Goal: Information Seeking & Learning: Learn about a topic

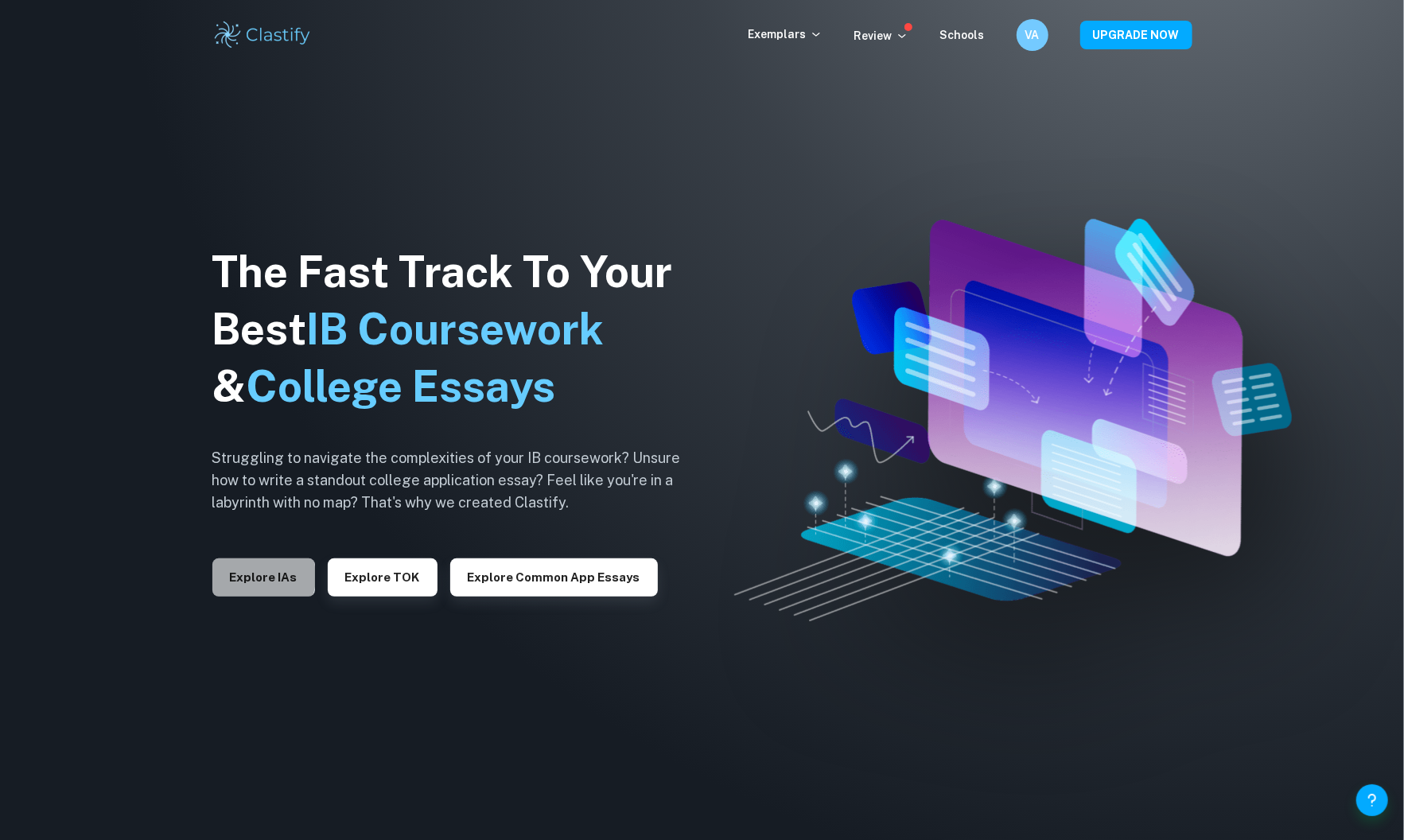
click at [256, 578] on button "Explore IAs" at bounding box center [263, 577] width 102 height 38
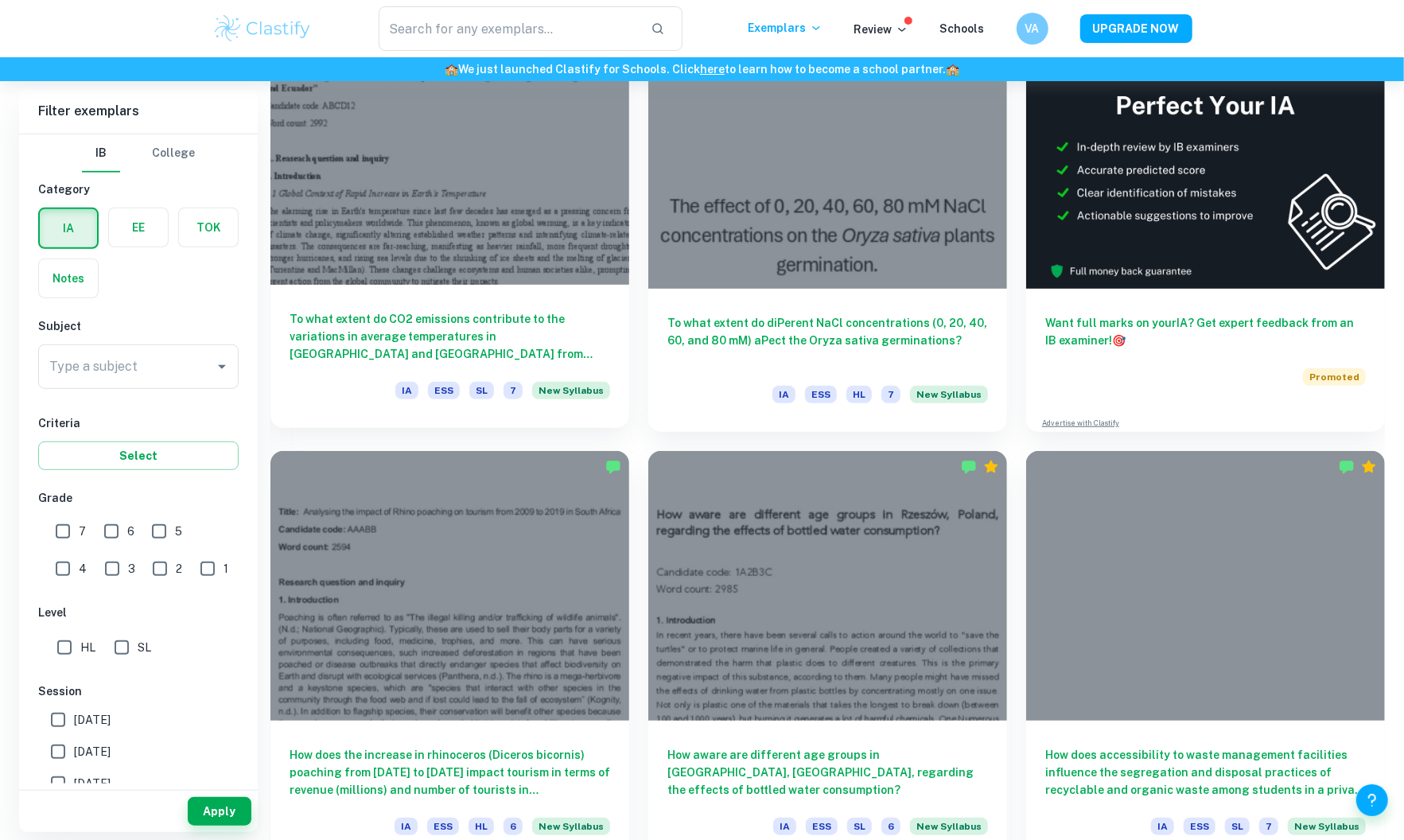
scroll to position [550, 0]
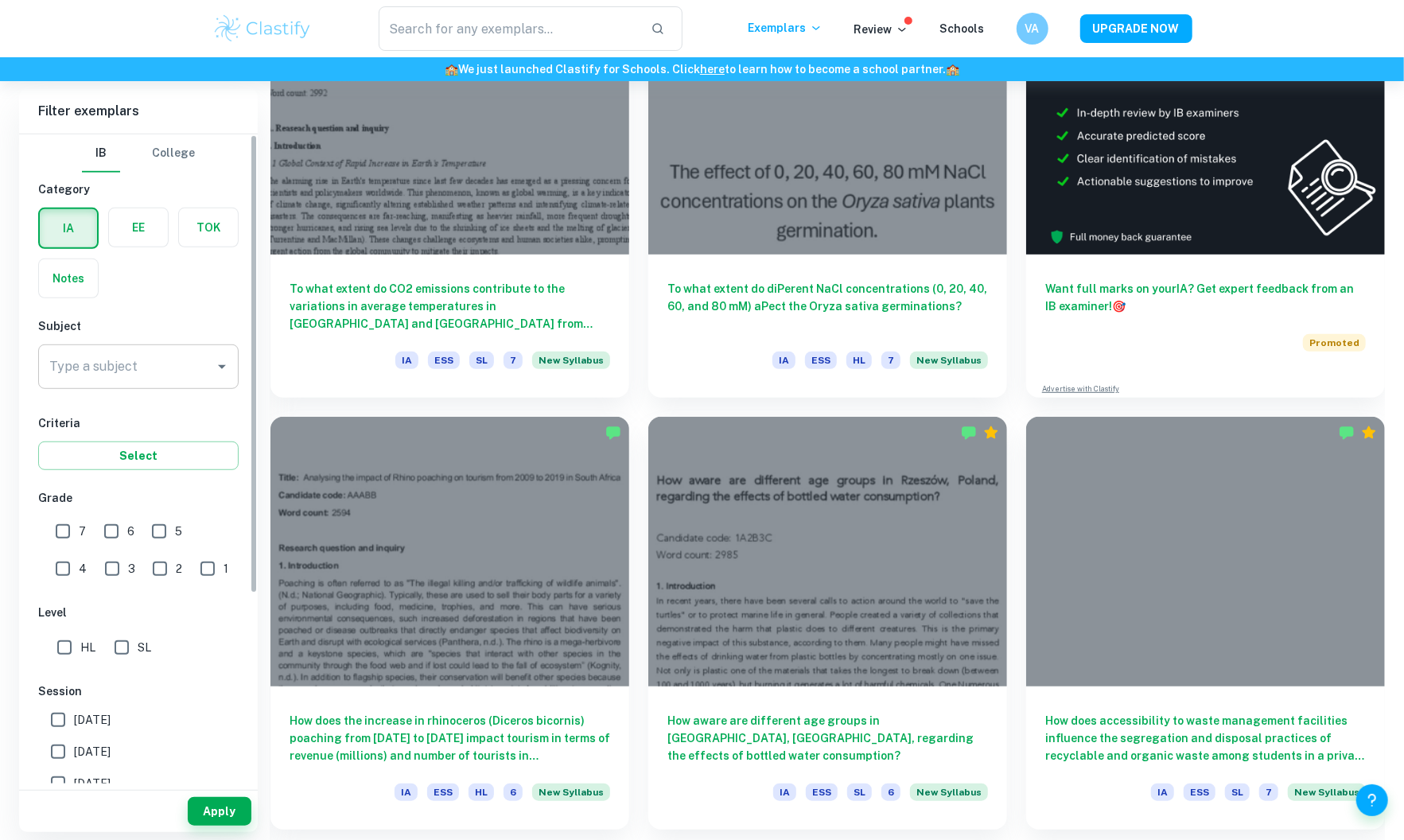
click at [131, 364] on div "Type a subject Type a subject" at bounding box center [138, 367] width 200 height 45
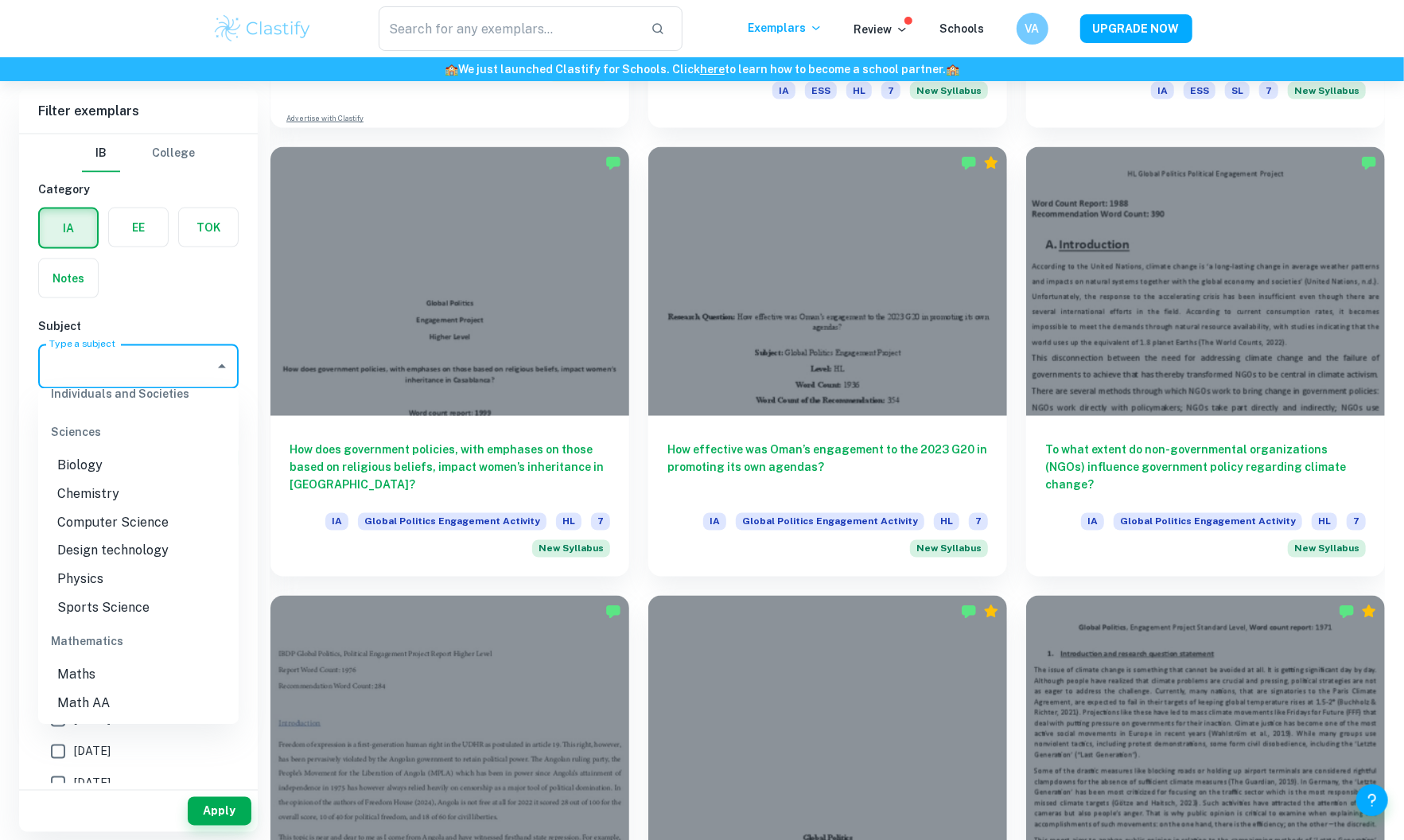
scroll to position [1973, 0]
click at [127, 665] on li "Math AA" at bounding box center [138, 679] width 200 height 28
type input "Math AA"
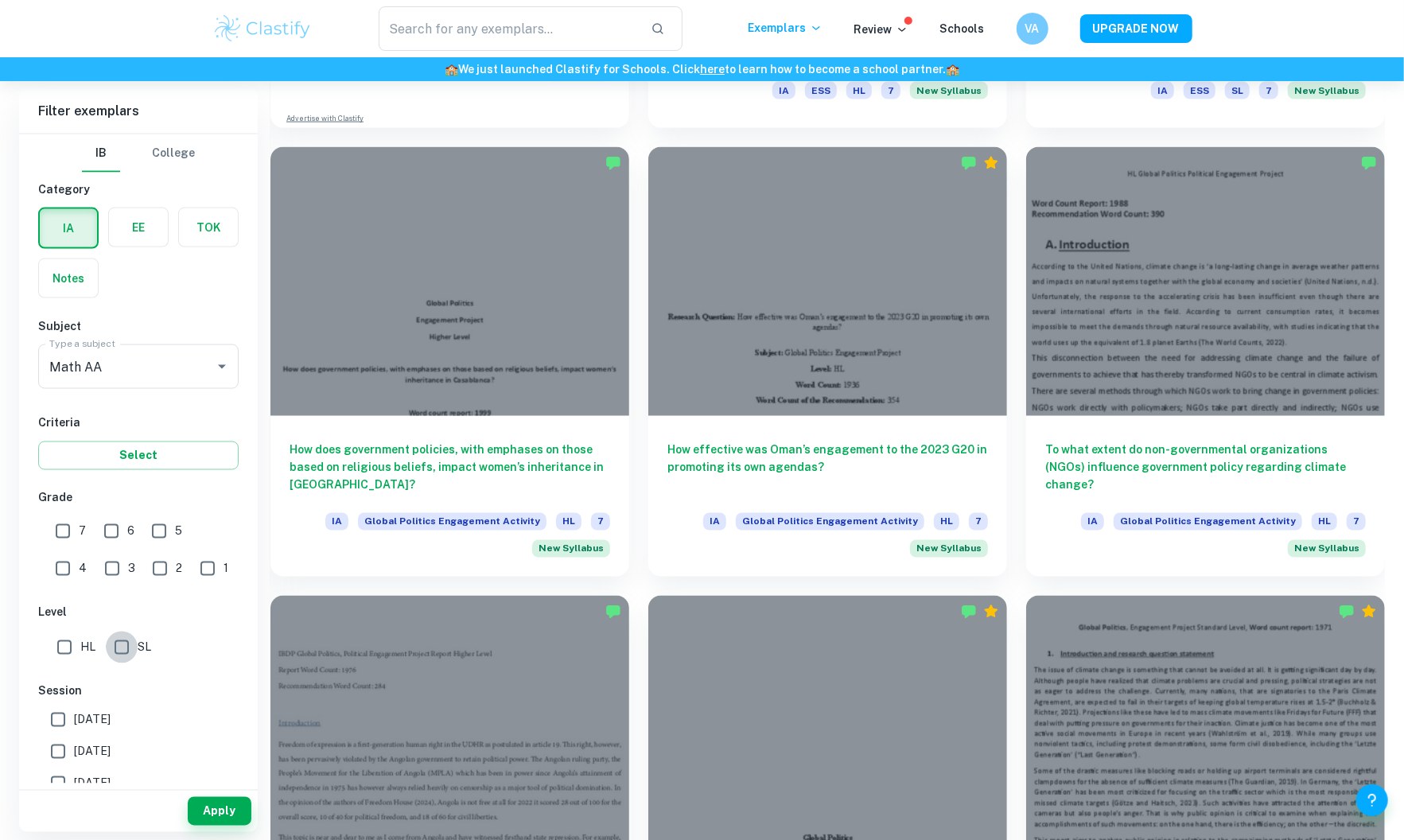
click at [118, 649] on input "SL" at bounding box center [121, 647] width 32 height 32
checkbox input "true"
click at [62, 536] on input "7" at bounding box center [62, 531] width 32 height 32
checkbox input "true"
click at [218, 803] on button "Apply" at bounding box center [219, 811] width 63 height 28
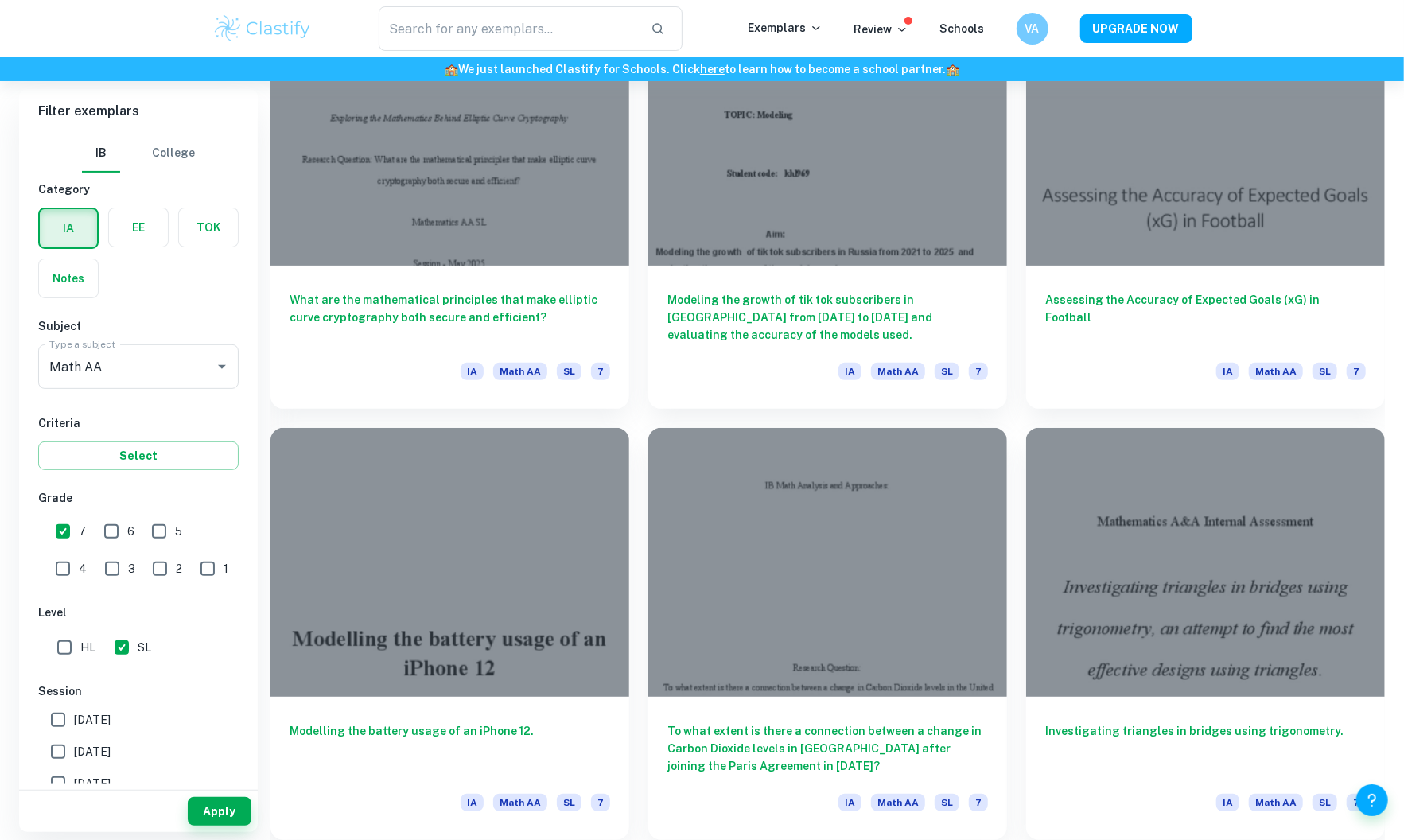
scroll to position [4426, 0]
click at [103, 520] on input "6" at bounding box center [111, 531] width 32 height 32
checkbox input "true"
click at [110, 714] on span "[DATE]" at bounding box center [92, 720] width 36 height 18
click at [74, 714] on input "[DATE]" at bounding box center [58, 719] width 32 height 32
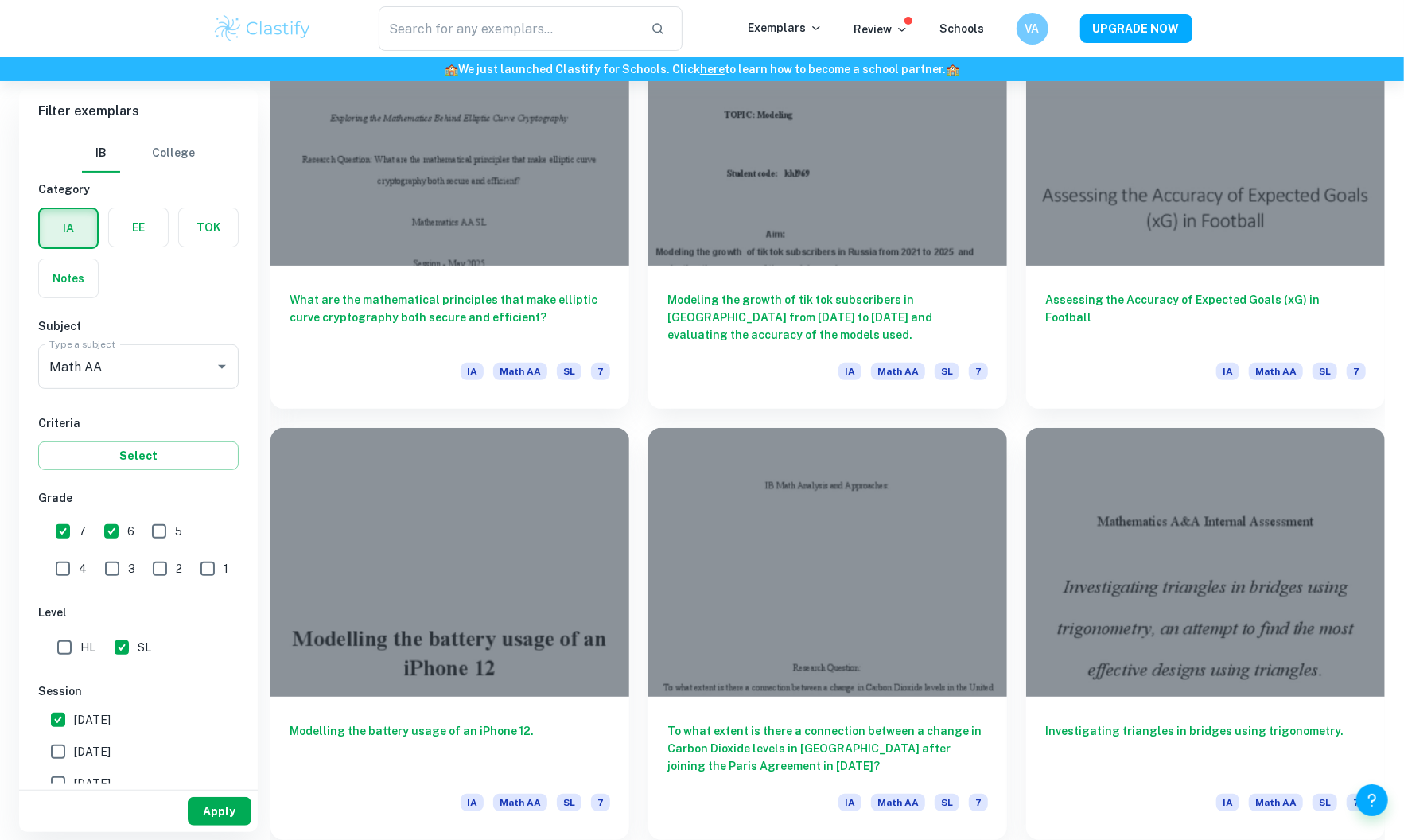
click at [204, 807] on button "Apply" at bounding box center [219, 811] width 63 height 28
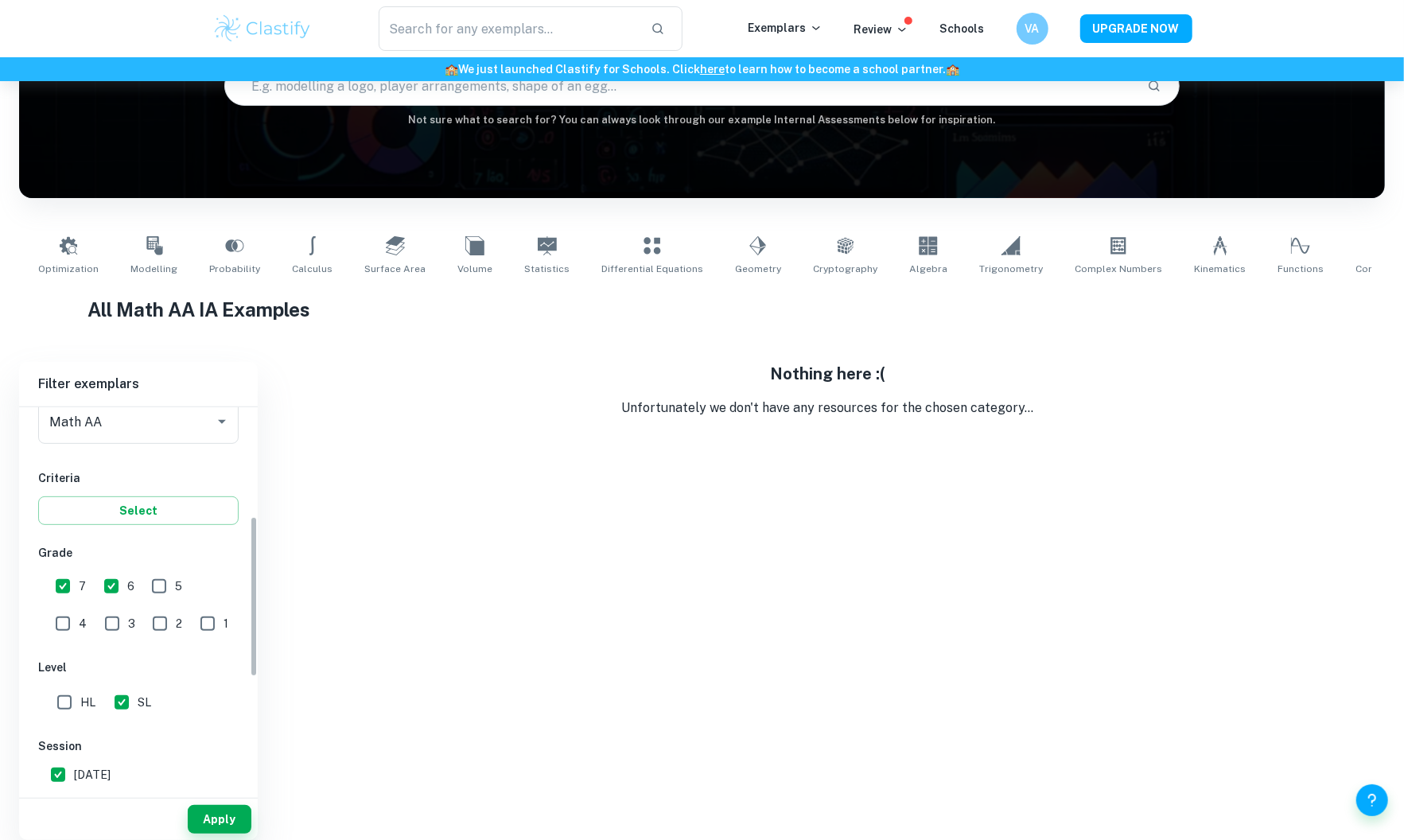
scroll to position [404, 0]
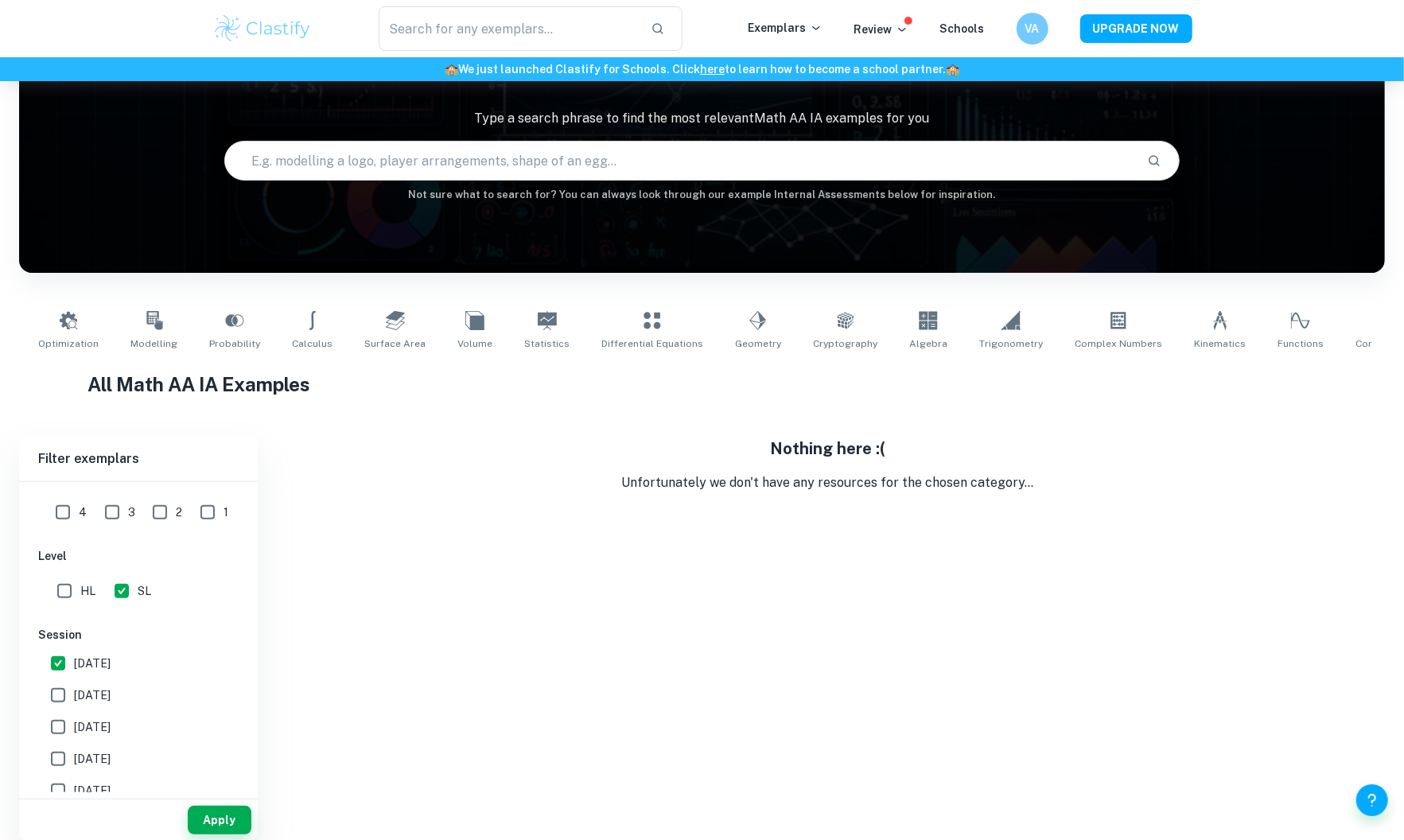
click at [58, 637] on h6 "Session" at bounding box center [138, 635] width 200 height 18
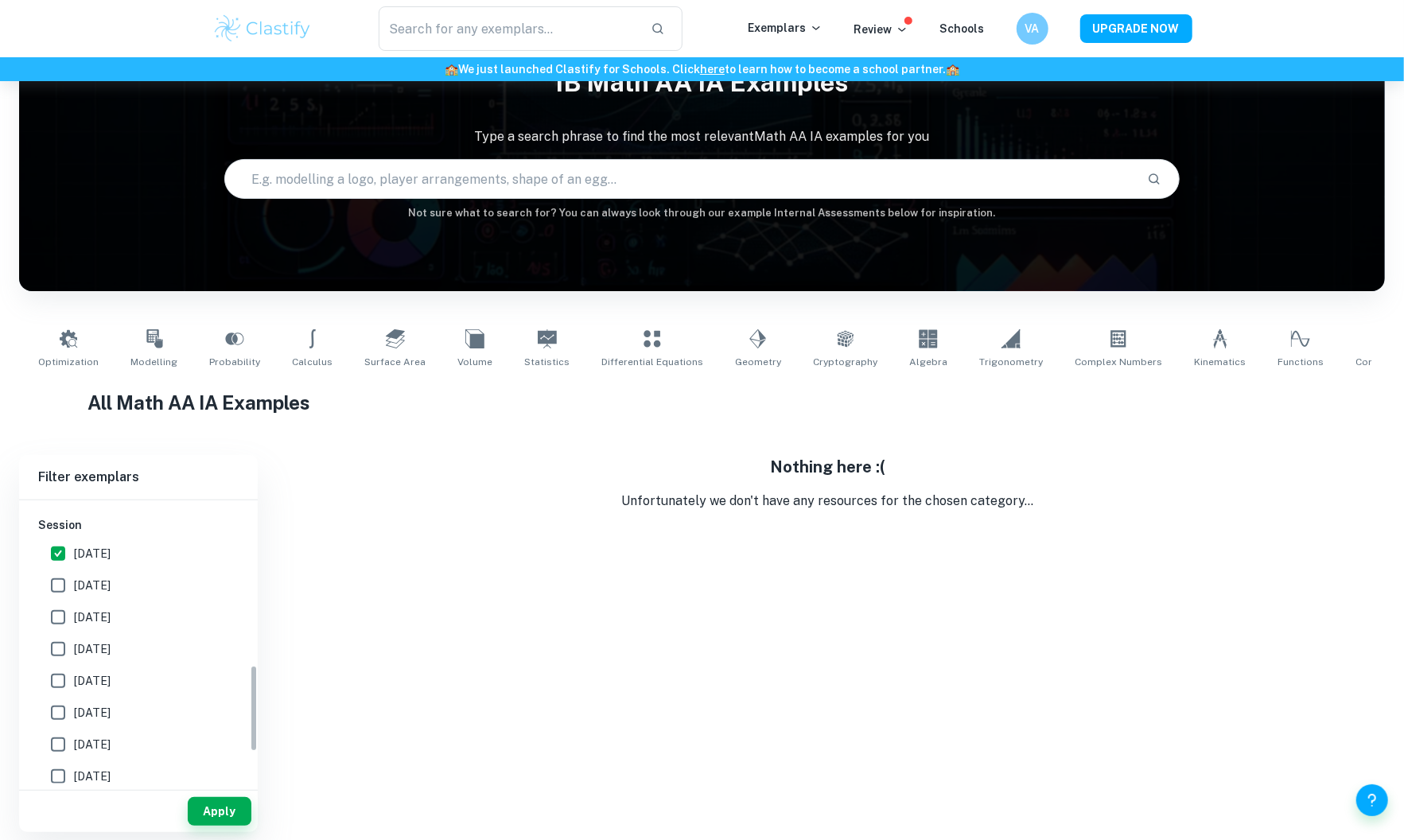
scroll to position [533, 0]
click at [55, 554] on input "[DATE]" at bounding box center [58, 552] width 32 height 32
checkbox input "false"
click at [215, 817] on button "Apply" at bounding box center [219, 811] width 63 height 28
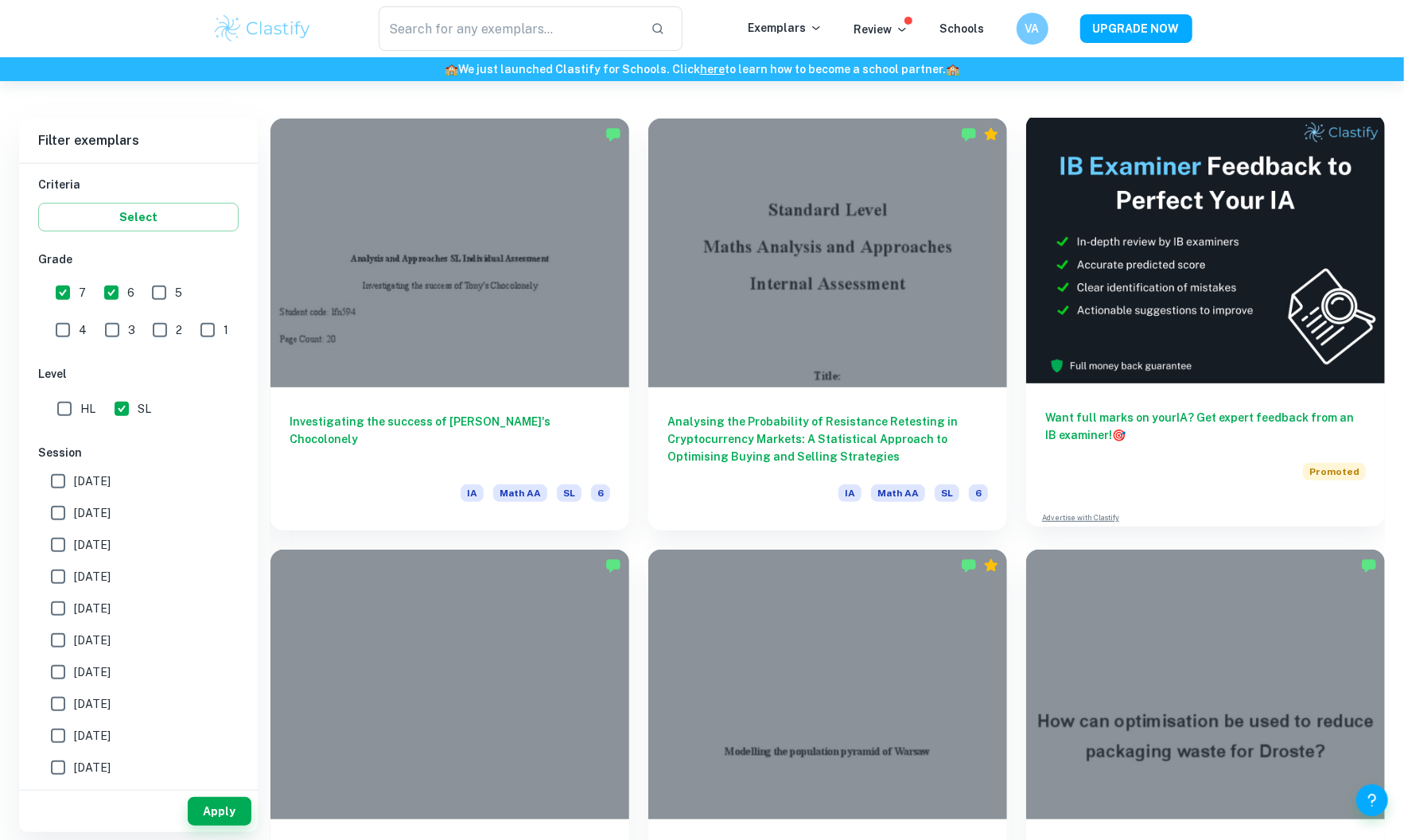
scroll to position [418, 0]
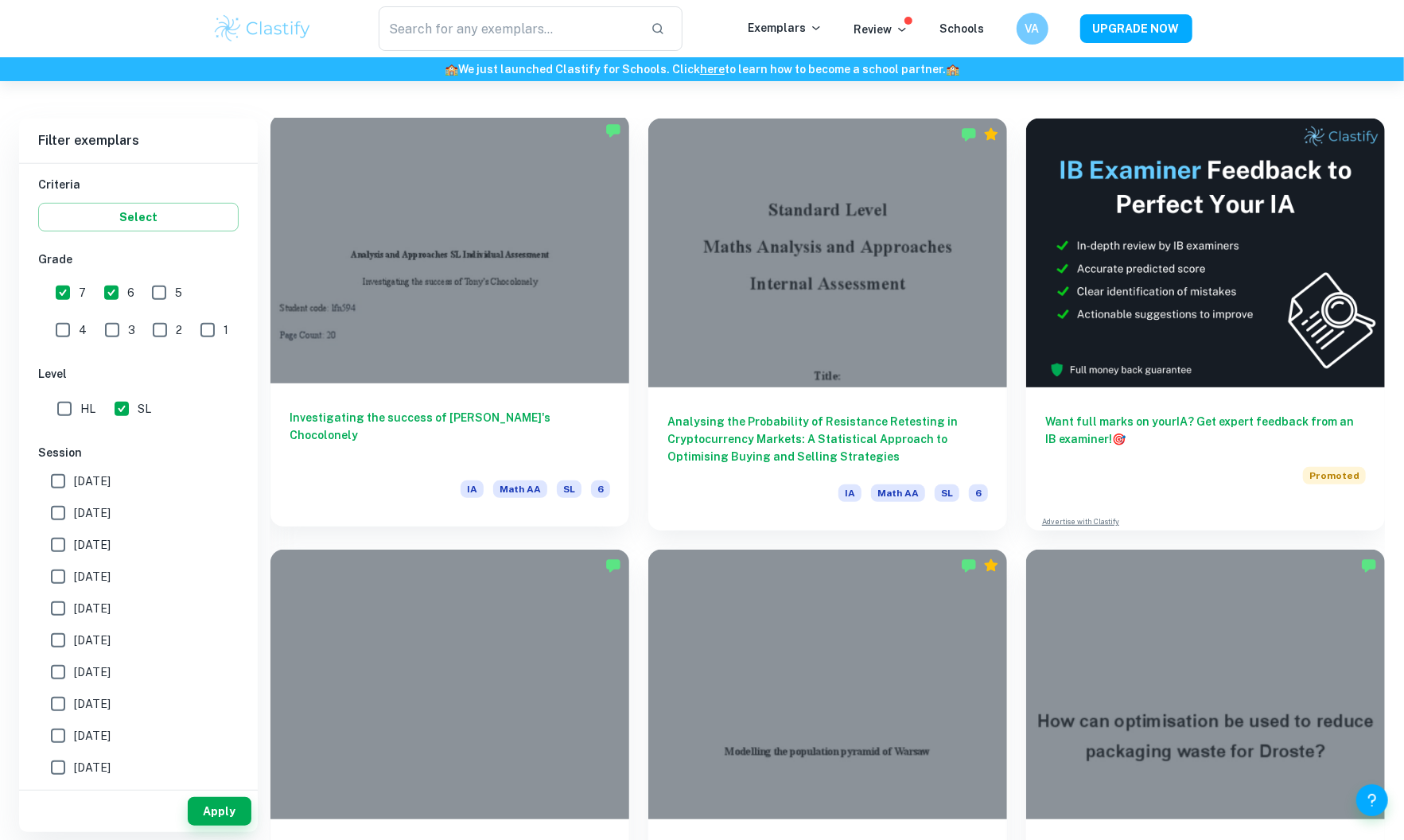
click at [490, 421] on h6 "Investigating the success of [PERSON_NAME]'s Chocolonely" at bounding box center [450, 435] width 321 height 53
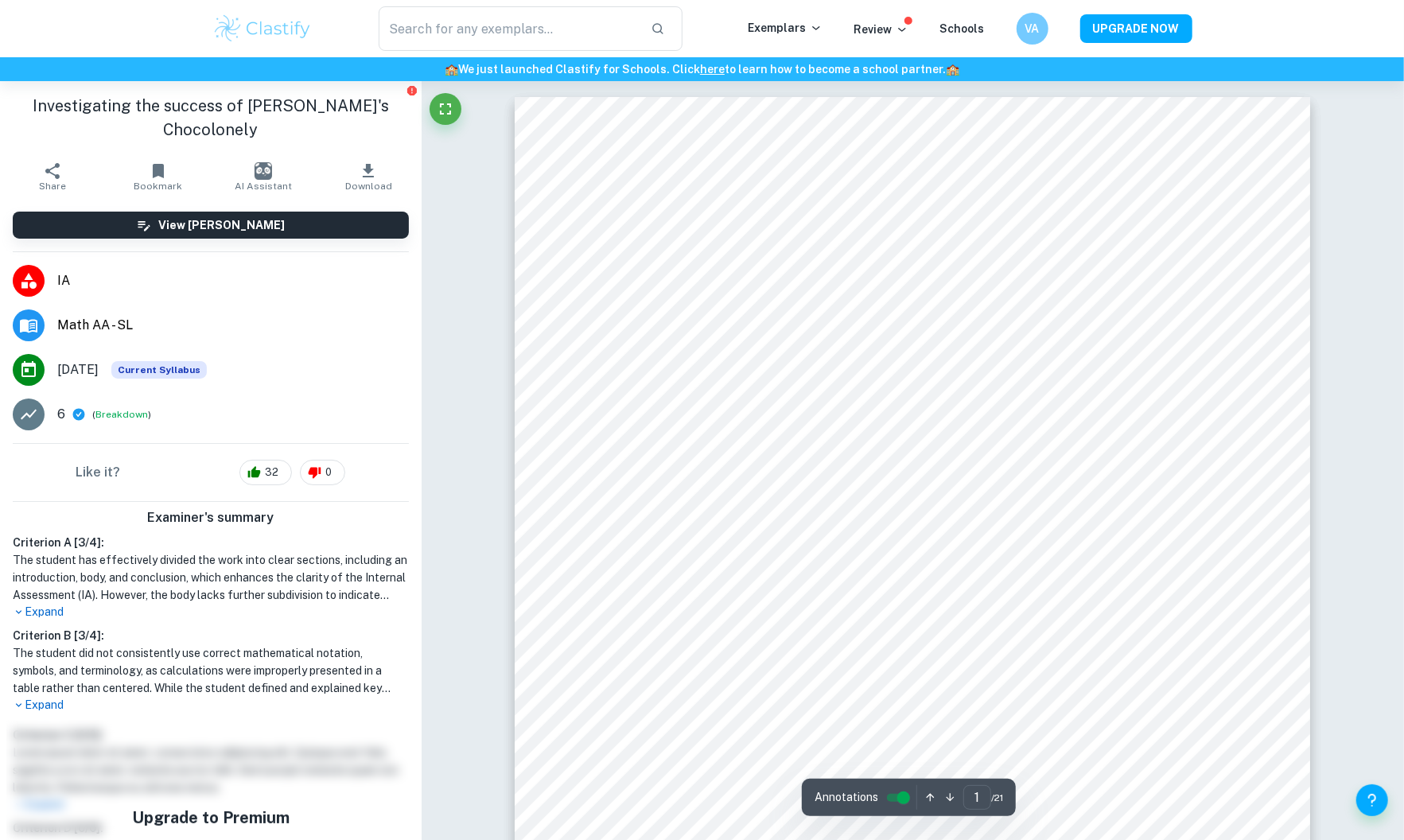
click at [261, 106] on h1 "Investigating the success of [PERSON_NAME]'s Chocolonely" at bounding box center [211, 117] width 396 height 48
drag, startPoint x: 261, startPoint y: 106, endPoint x: 345, endPoint y: 106, distance: 84.0
click at [348, 106] on h1 "Investigating the success of [PERSON_NAME]'s Chocolonely" at bounding box center [211, 117] width 396 height 48
copy h1 "[PERSON_NAME]'s Chocolonely"
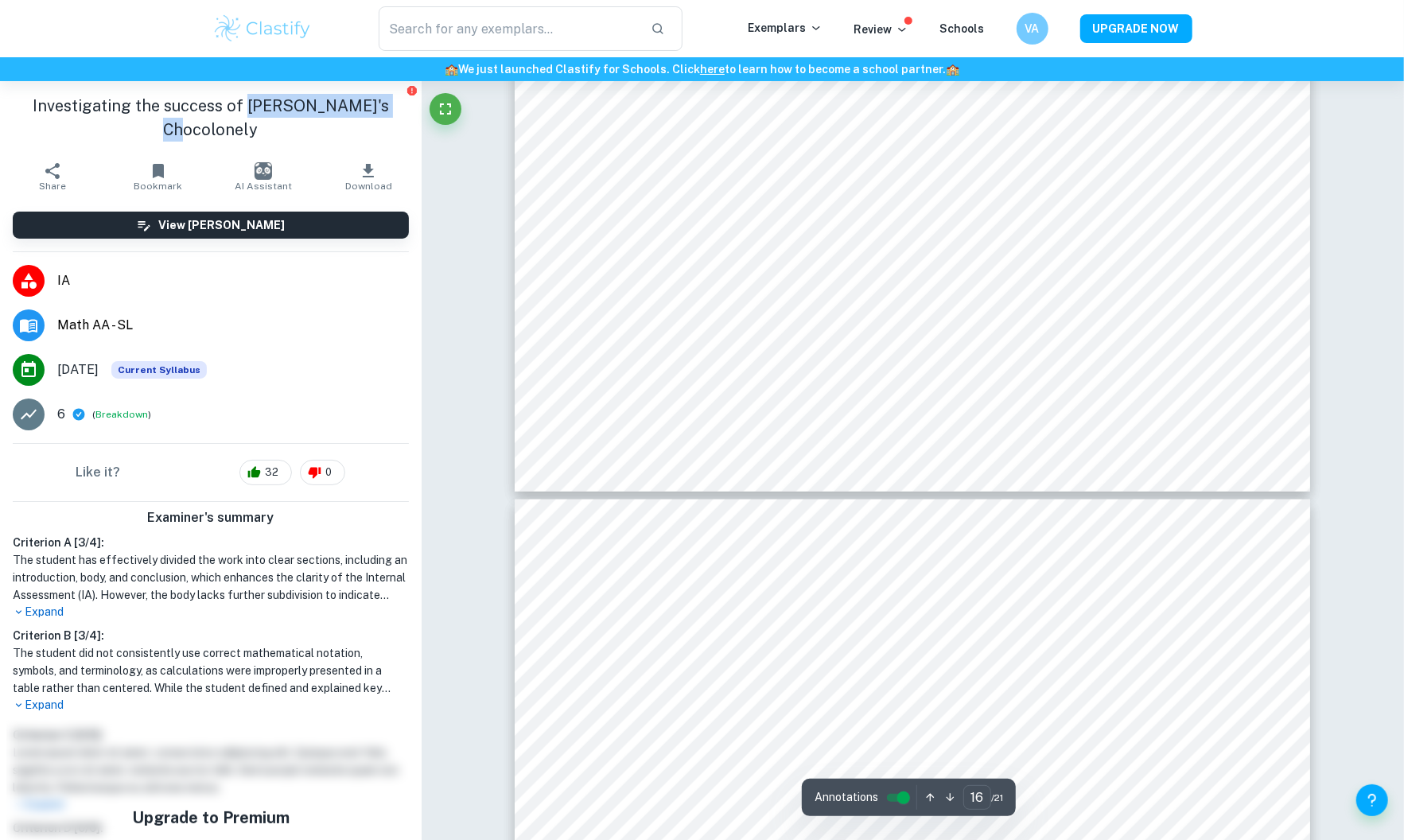
type input "17"
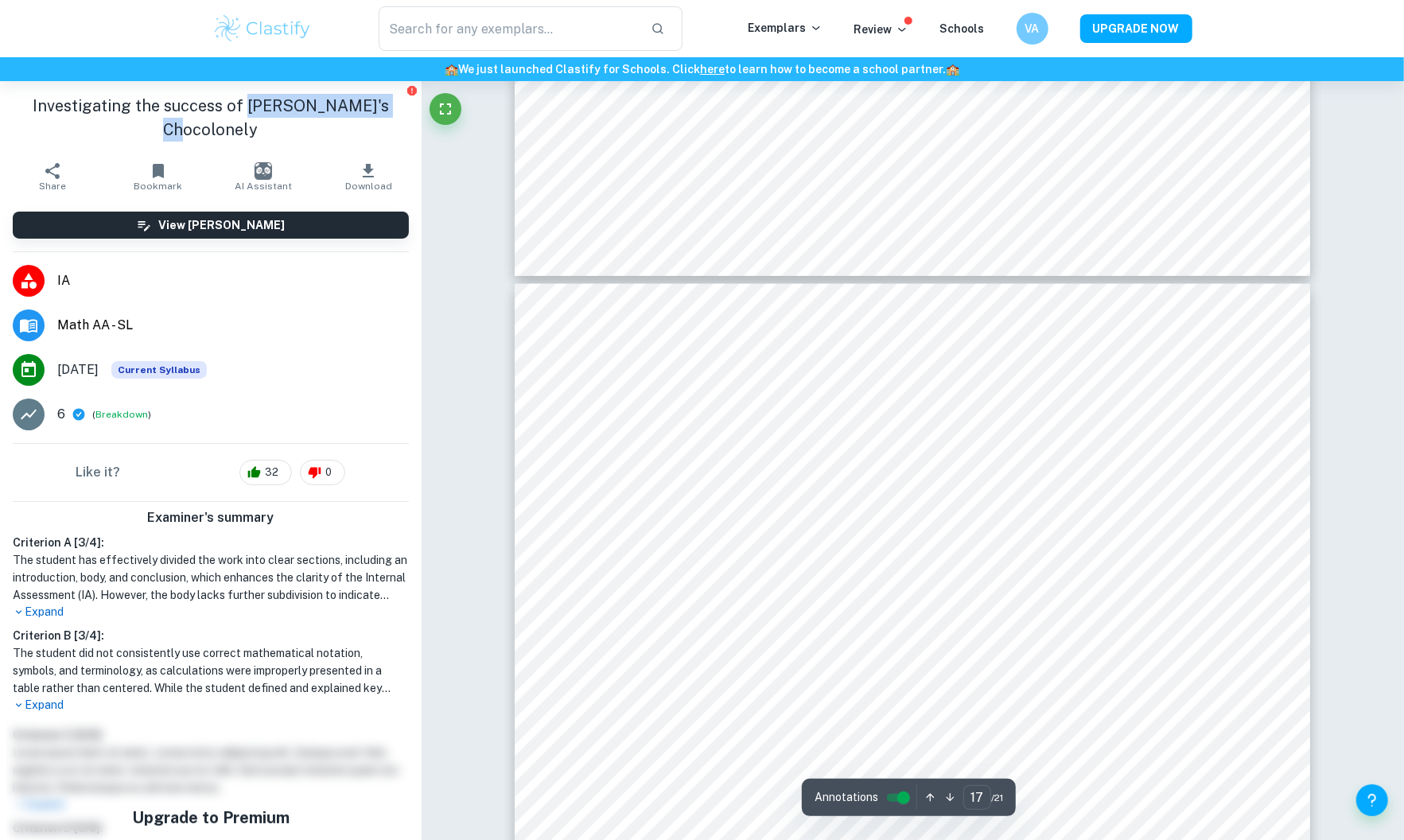
scroll to position [18500, 0]
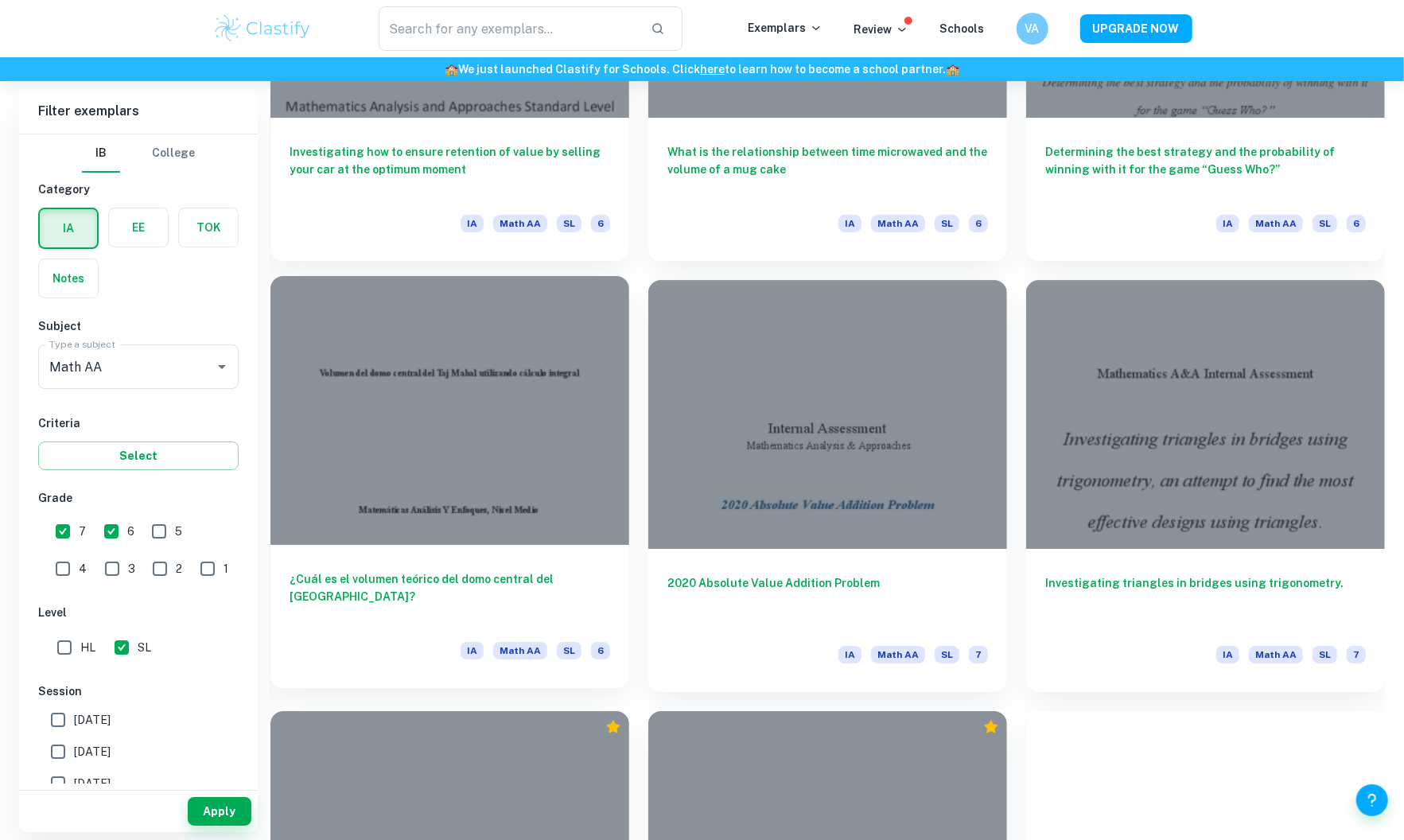
scroll to position [20526, 0]
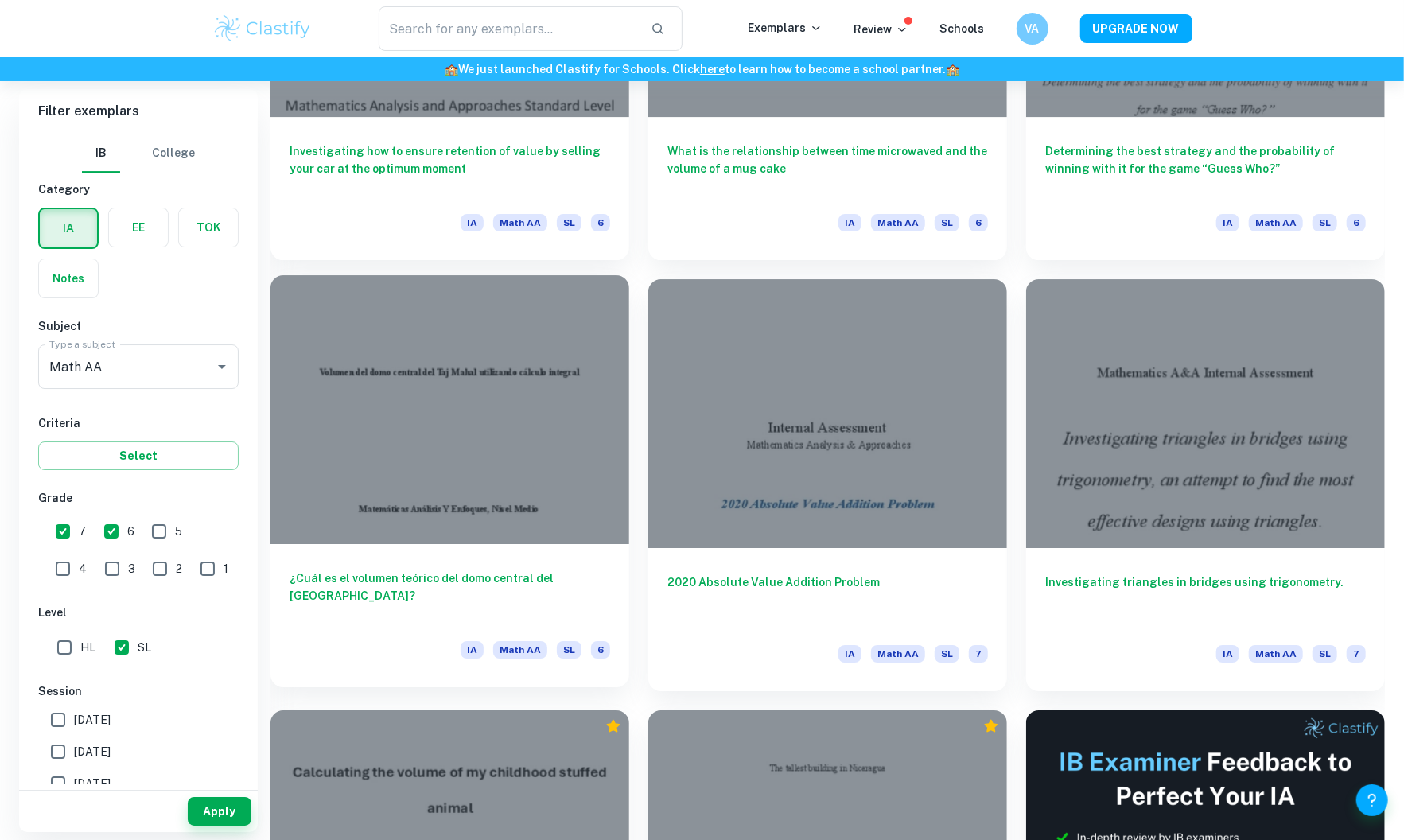
click at [447, 591] on h6 "¿Cuál es el volumen teórico del domo central del [GEOGRAPHIC_DATA]?" at bounding box center [450, 596] width 321 height 53
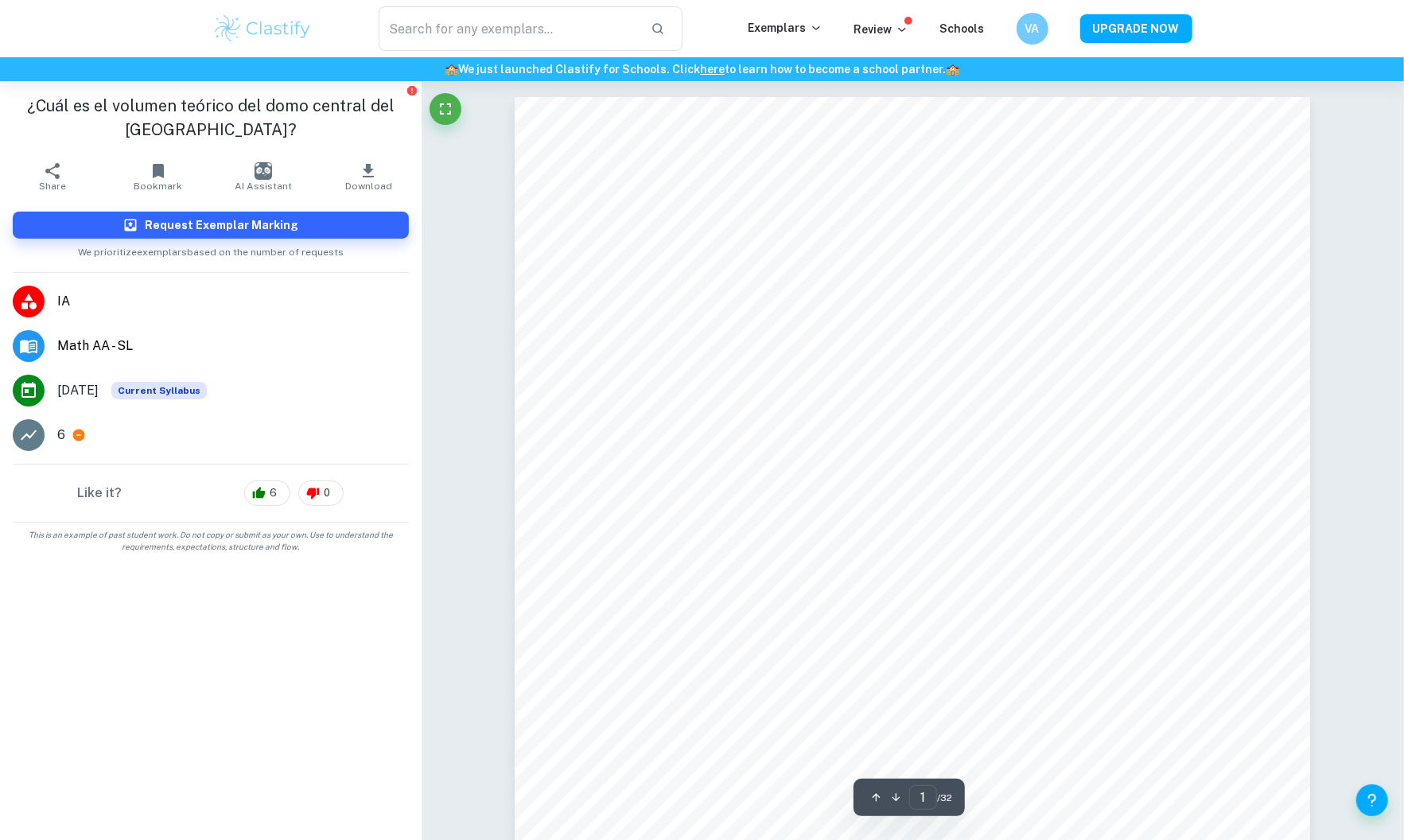
click at [27, 111] on h1 "¿Cuál es el volumen teórico del domo central del [GEOGRAPHIC_DATA]?" at bounding box center [211, 117] width 396 height 48
drag, startPoint x: 27, startPoint y: 111, endPoint x: 211, endPoint y: 135, distance: 185.6
click at [211, 135] on h1 "¿Cuál es el volumen teórico del domo central del [GEOGRAPHIC_DATA]?" at bounding box center [211, 117] width 396 height 48
copy h1 "Cuál es el volumen teórico del domo central del [GEOGRAPHIC_DATA]"
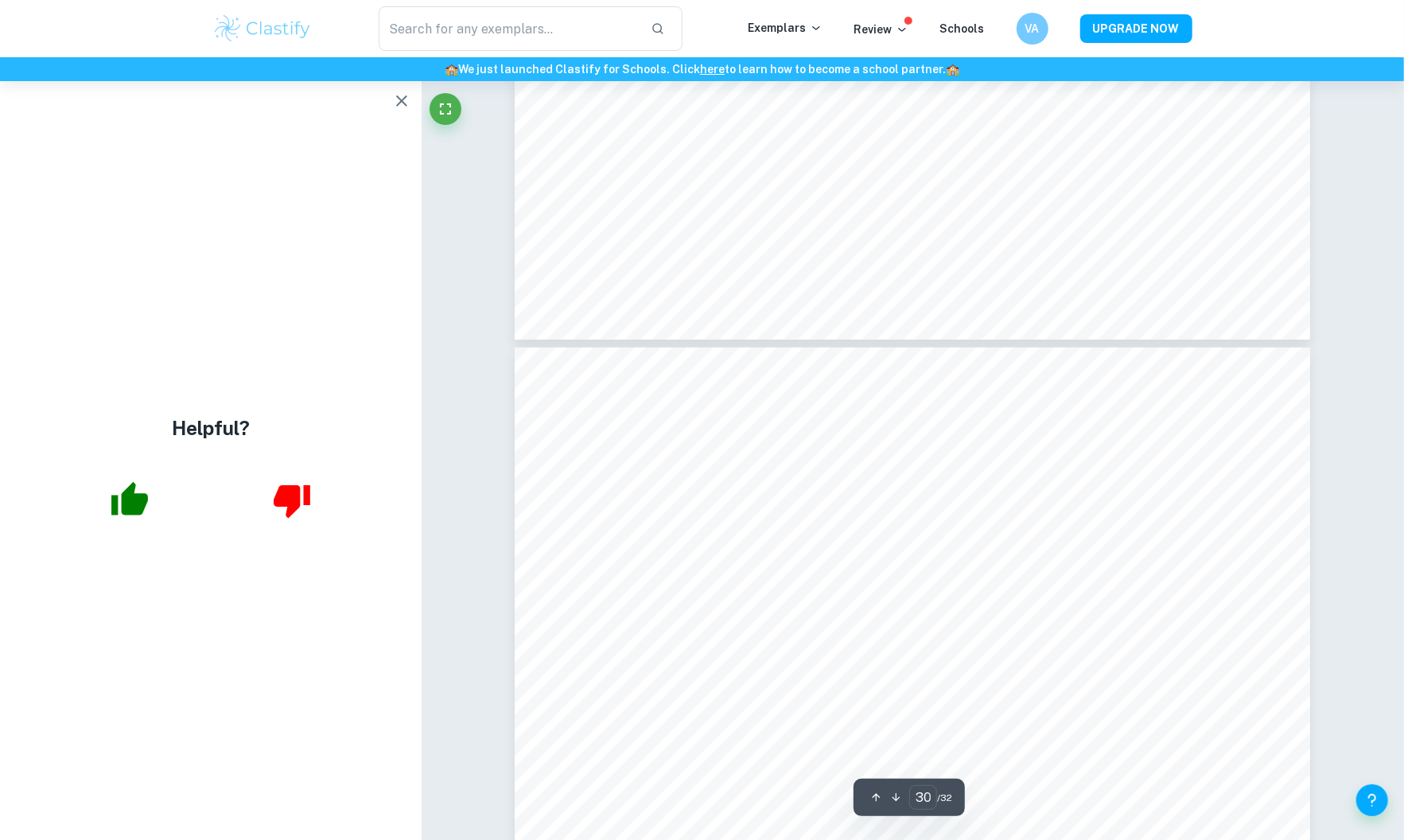
scroll to position [33735, 0]
click at [127, 497] on icon "button" at bounding box center [129, 499] width 36 height 33
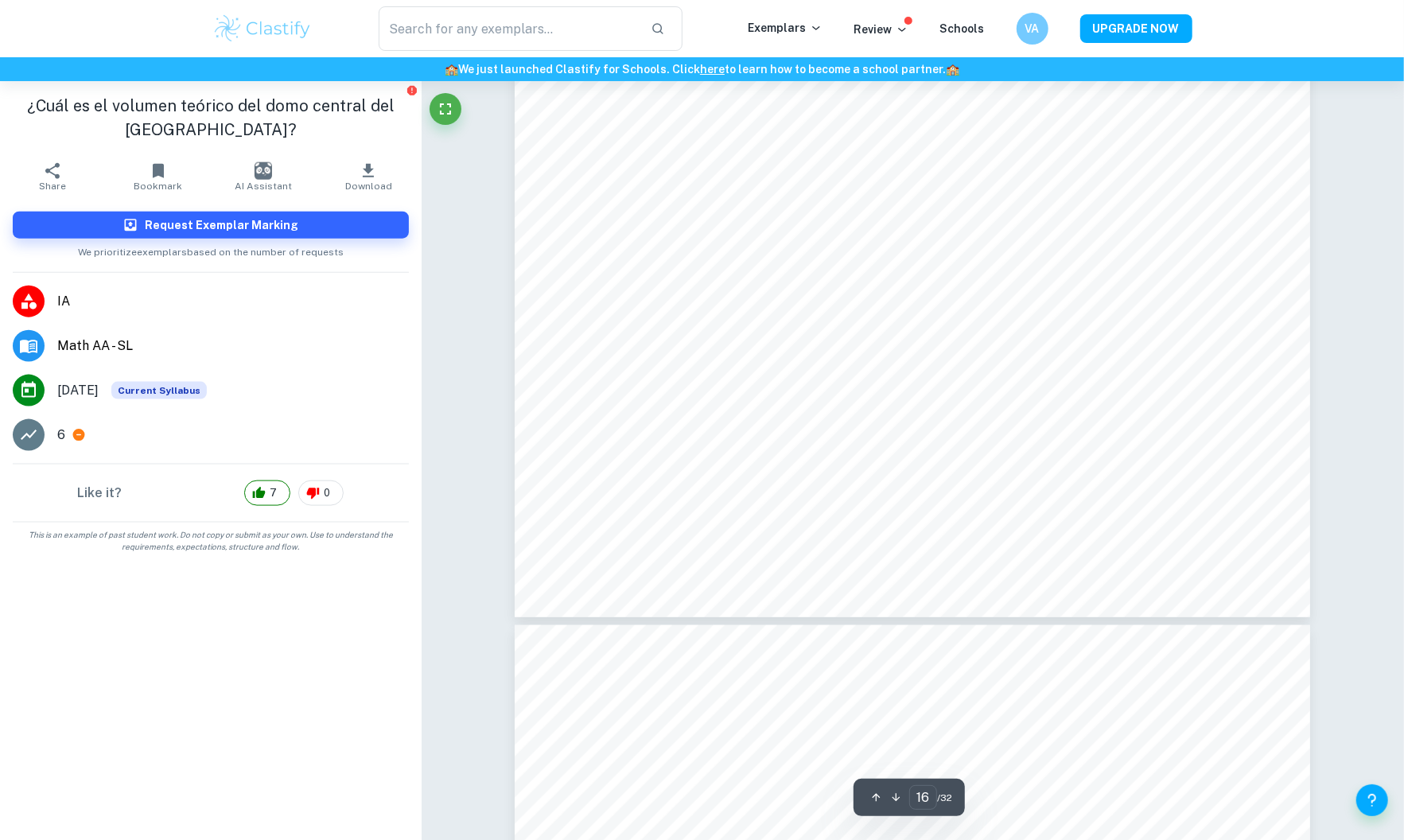
type input "17"
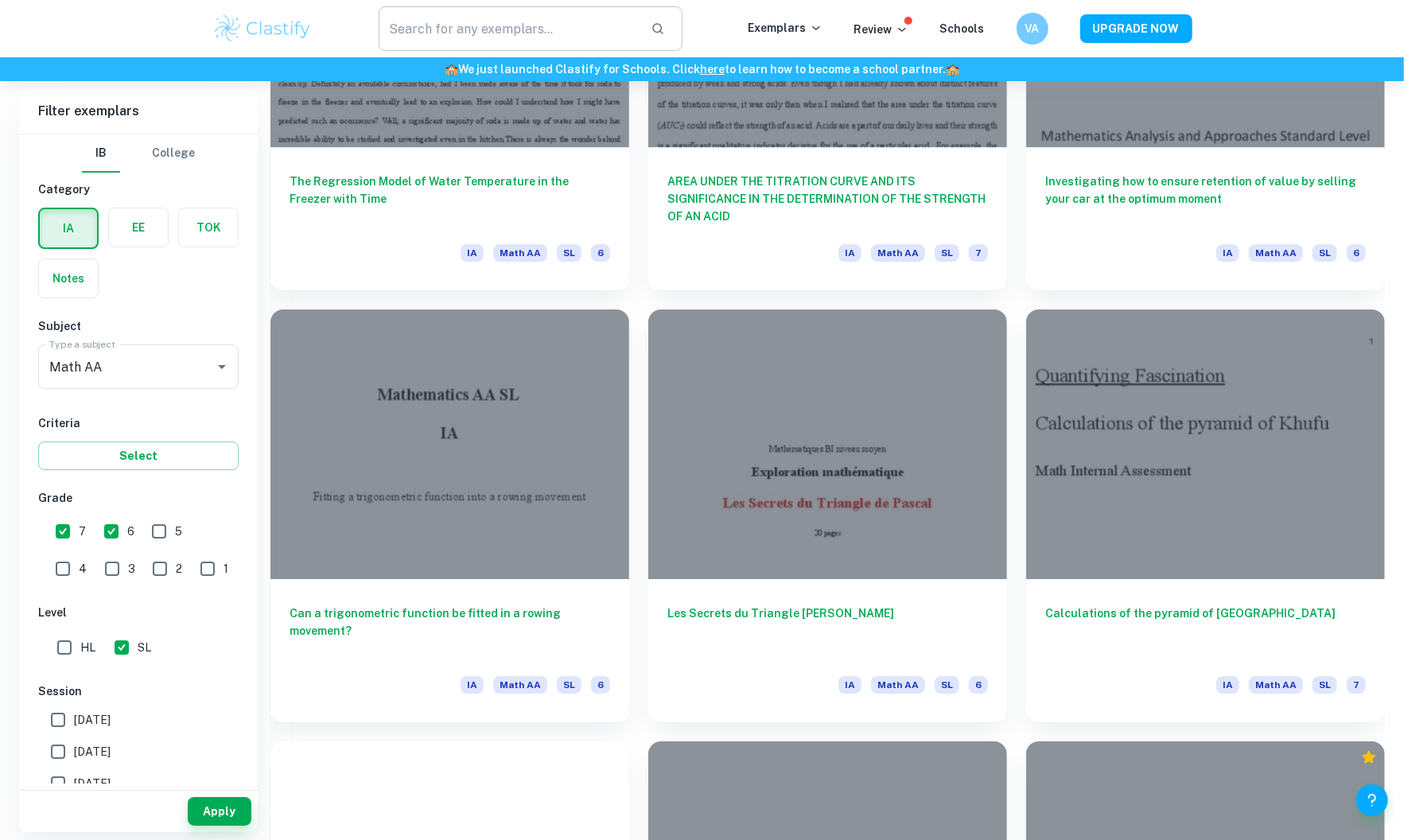
scroll to position [16185, 0]
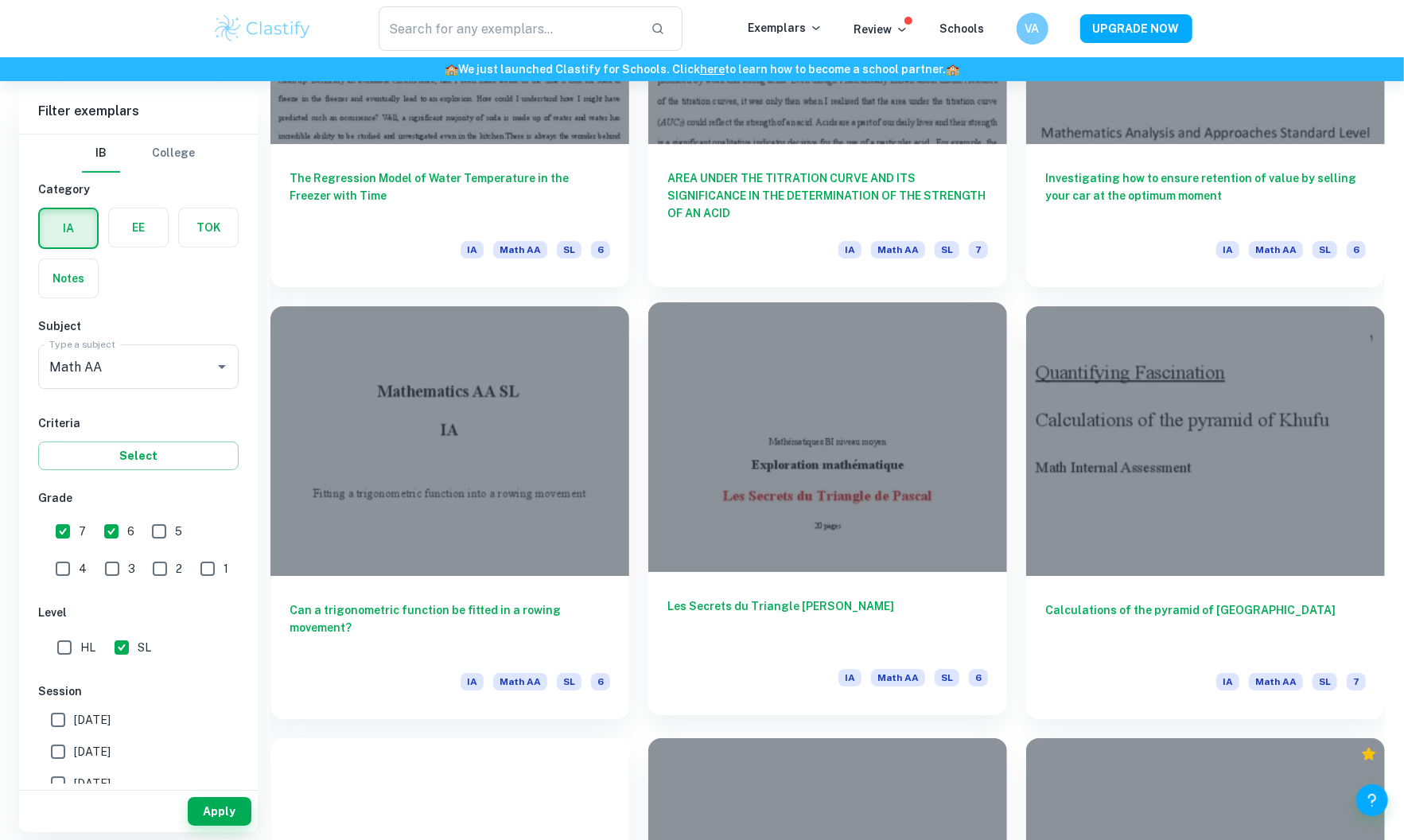
click at [819, 613] on h6 "Les Secrets du Triangle [PERSON_NAME]" at bounding box center [827, 623] width 321 height 53
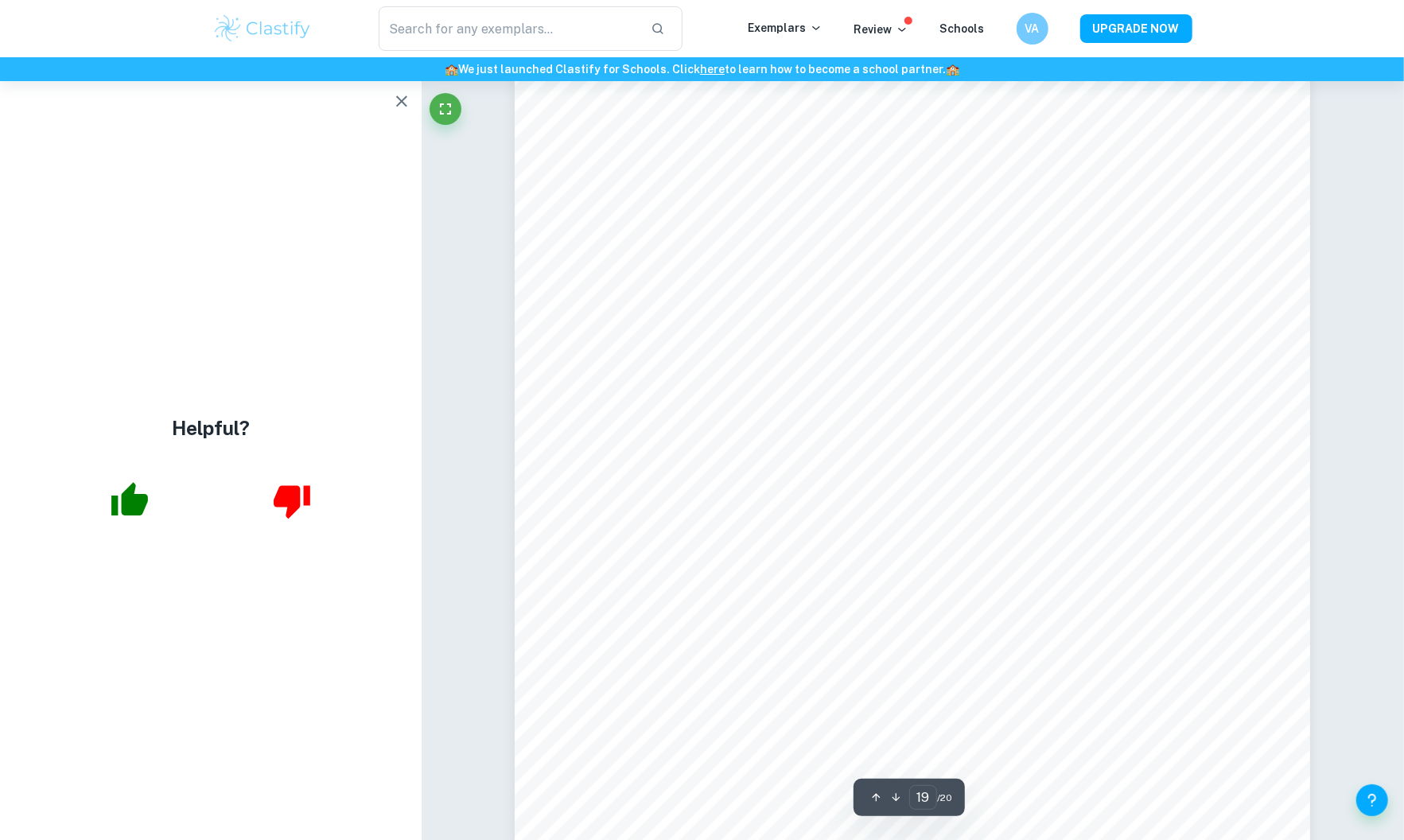
scroll to position [19399, 1]
type input "20"
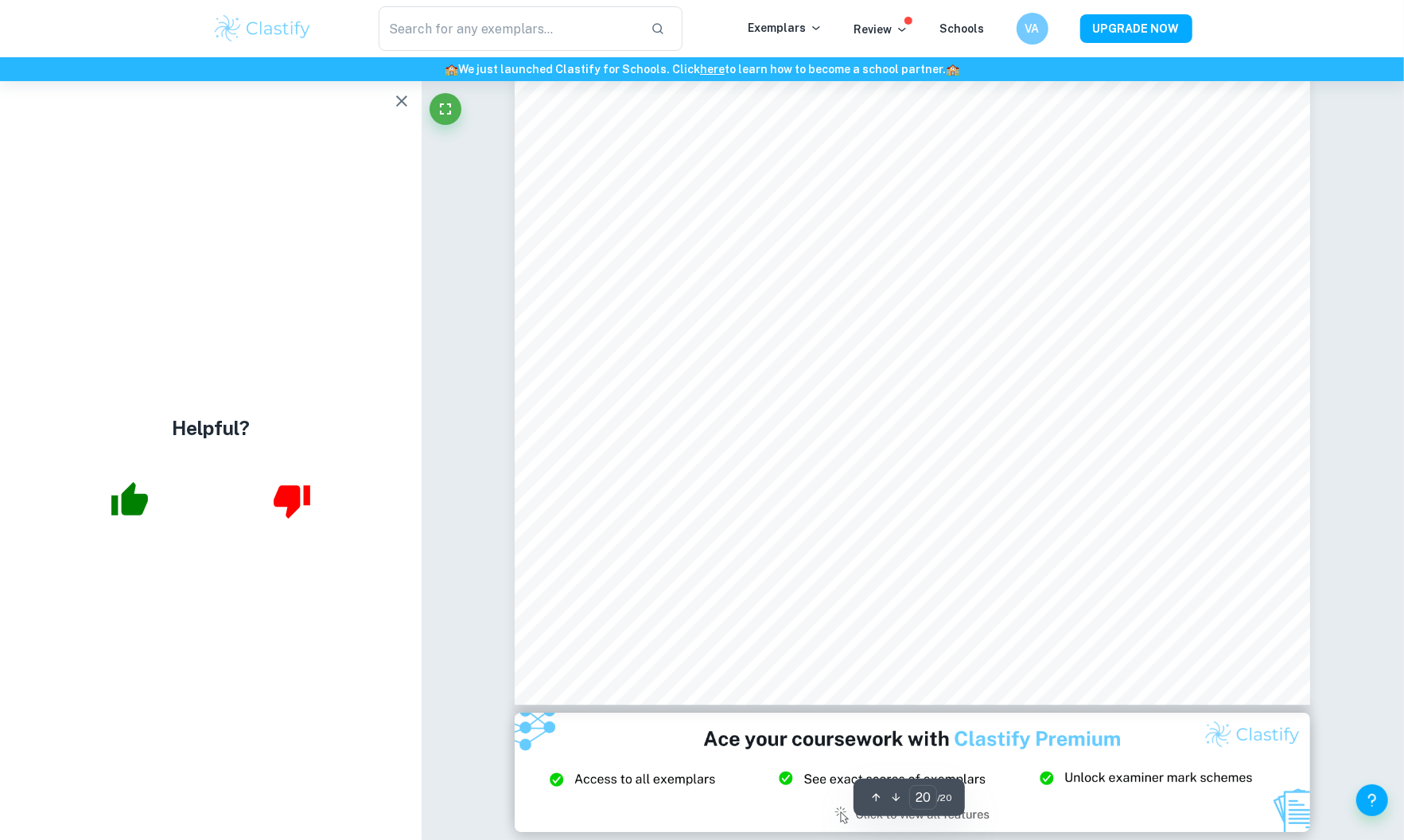
click at [147, 501] on icon "button" at bounding box center [129, 500] width 40 height 40
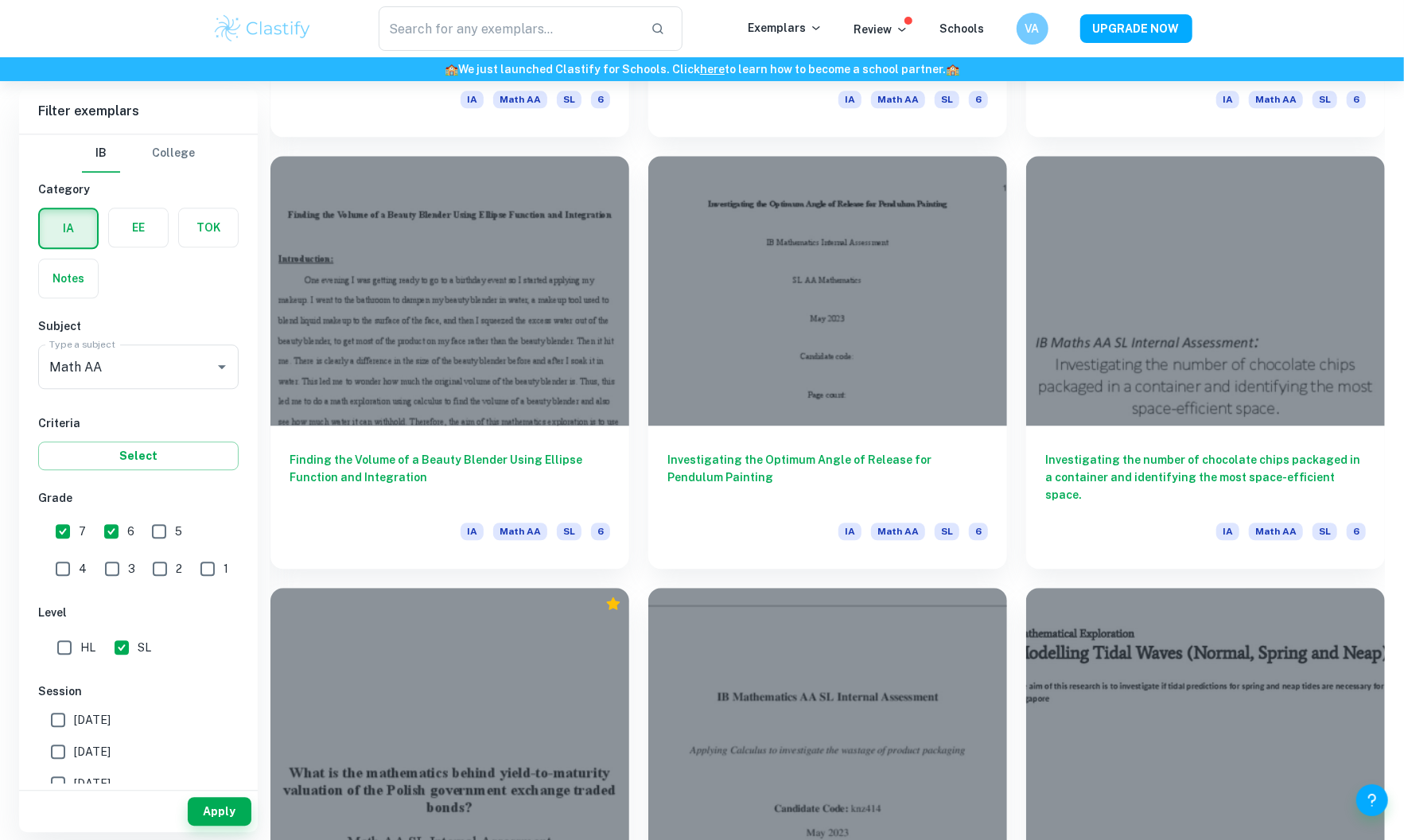
scroll to position [11255, 0]
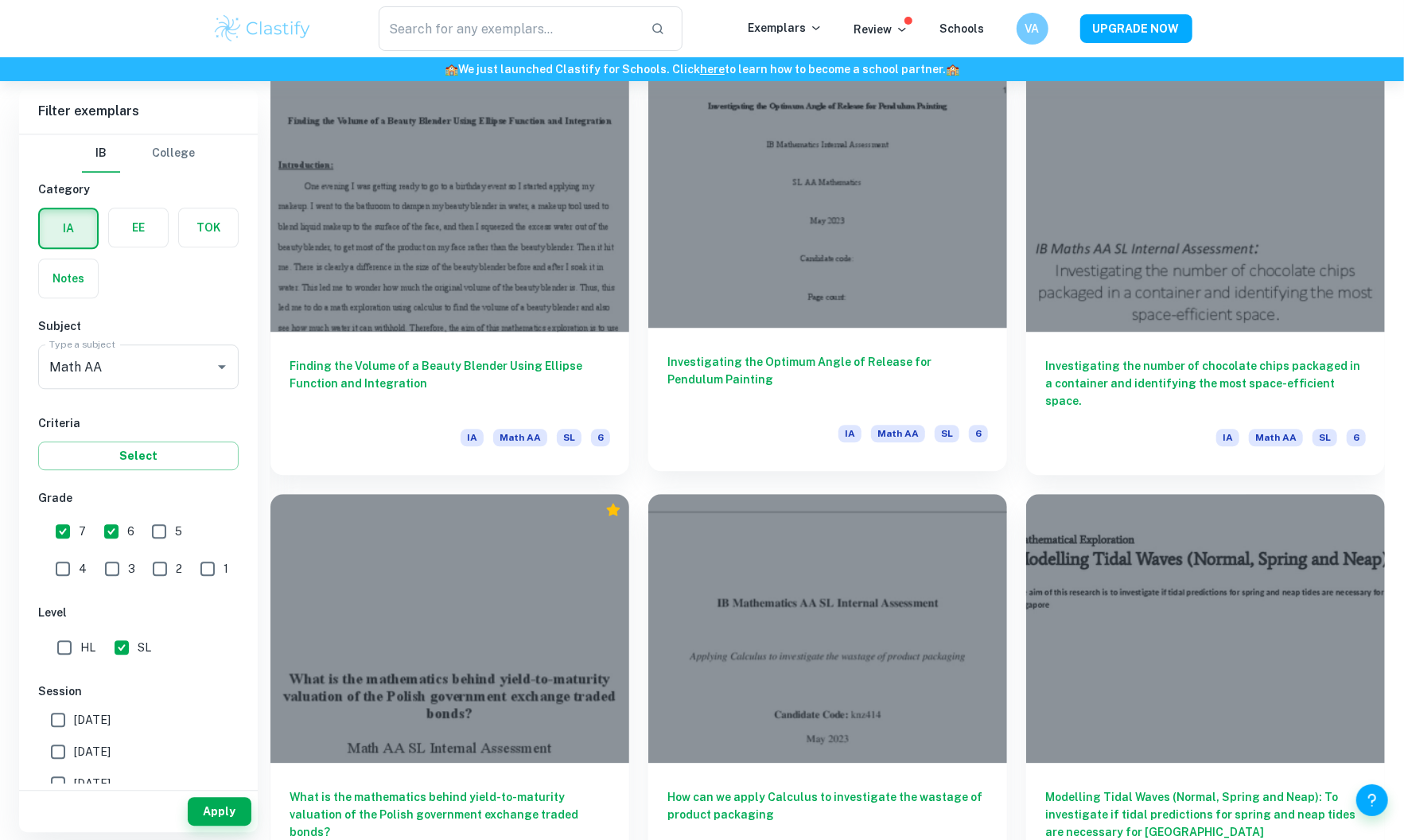
click at [820, 404] on h6 "Investigating the Optimum Angle of Release for Pendulum Painting" at bounding box center [827, 380] width 321 height 53
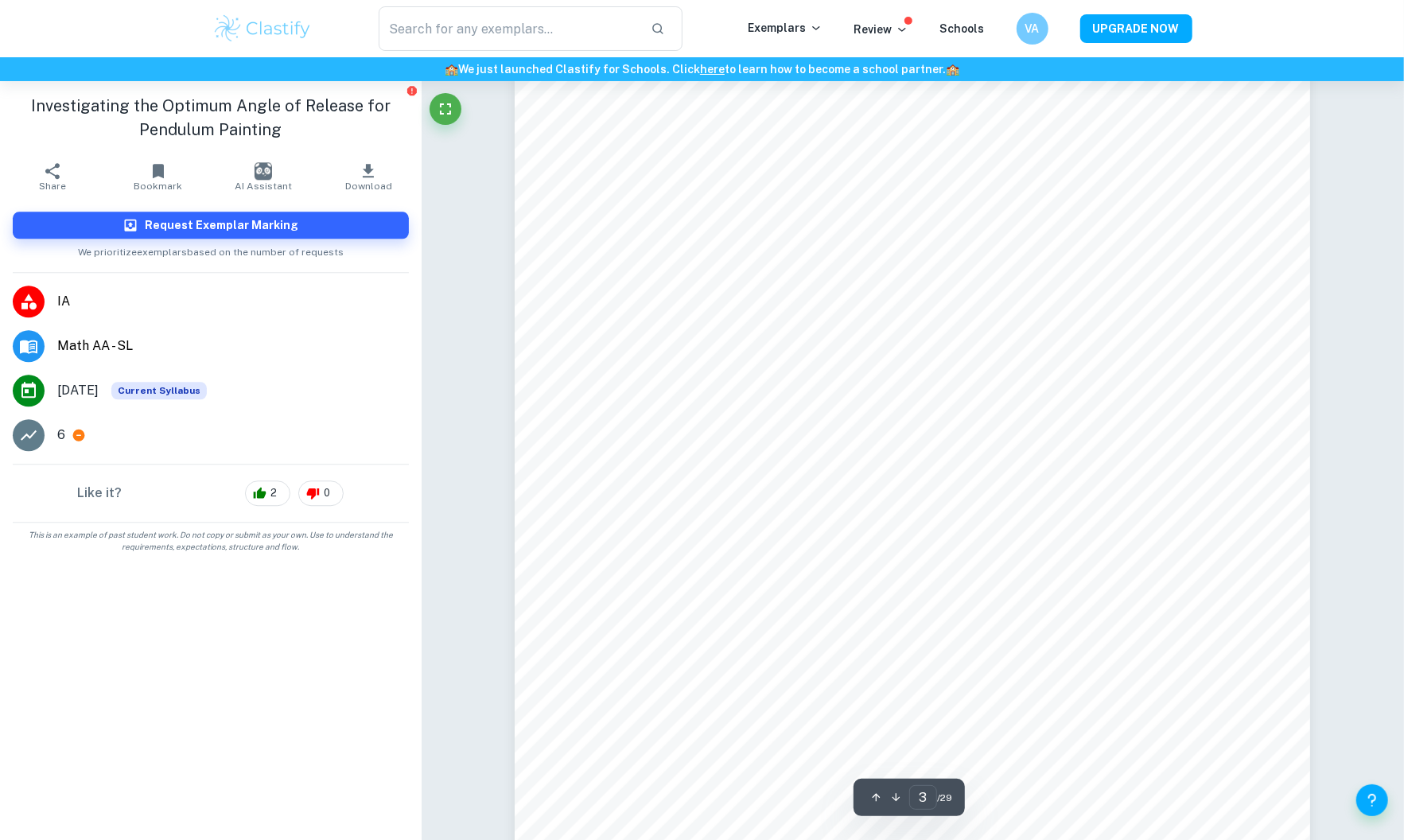
scroll to position [2664, 0]
type input "5"
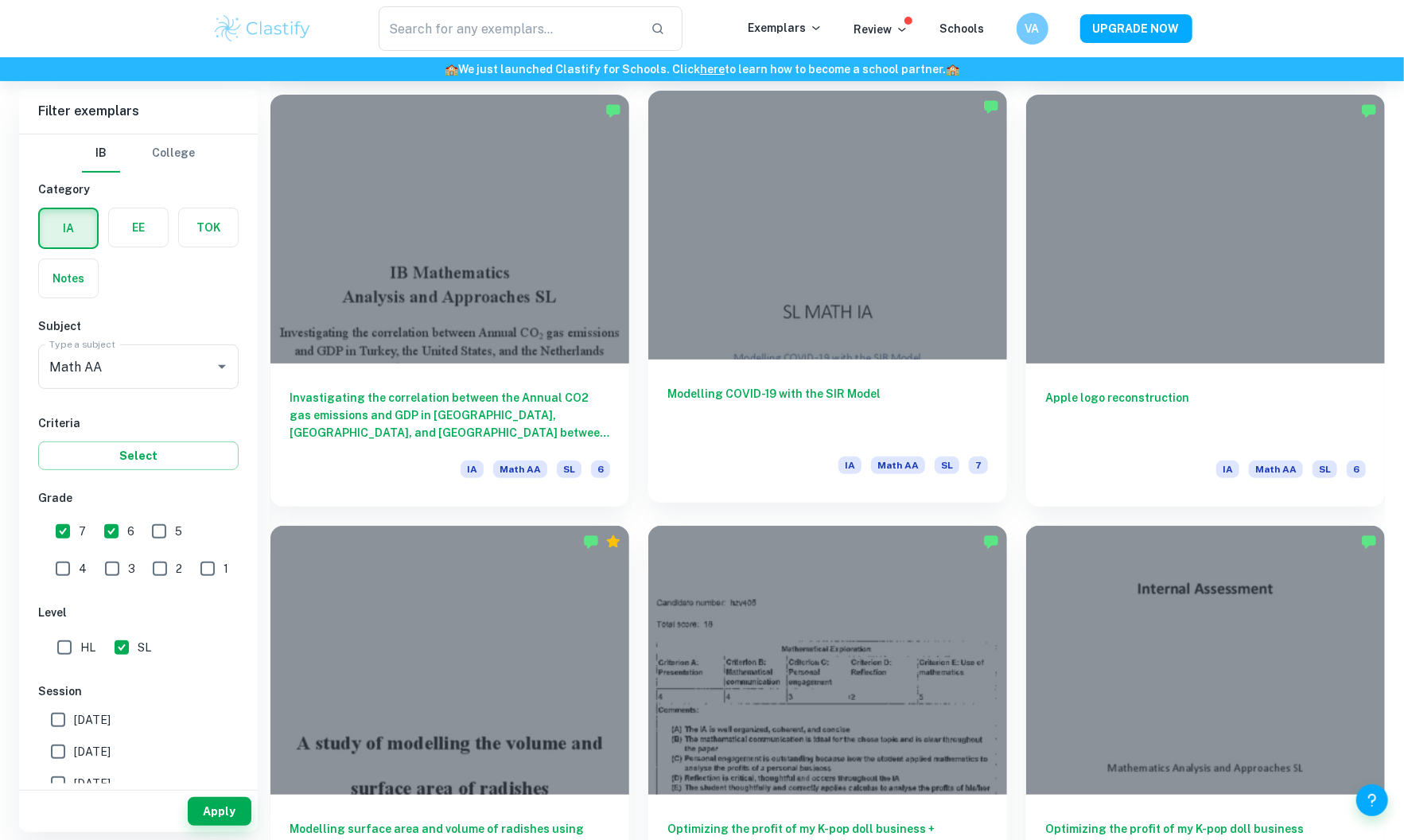
scroll to position [8637, 0]
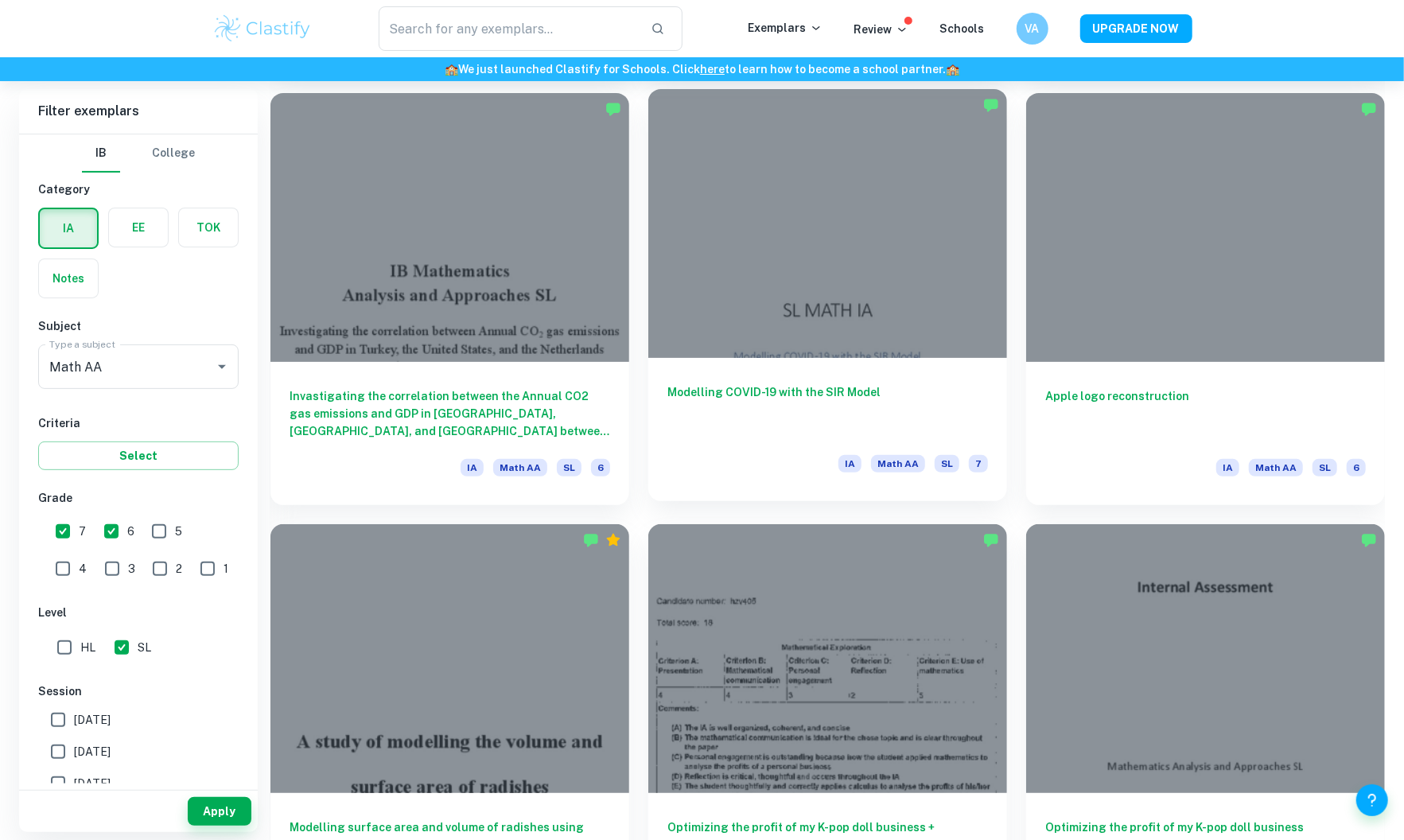
click at [811, 404] on h6 "Modelling COVID-19 with the SIR Model" at bounding box center [827, 410] width 321 height 53
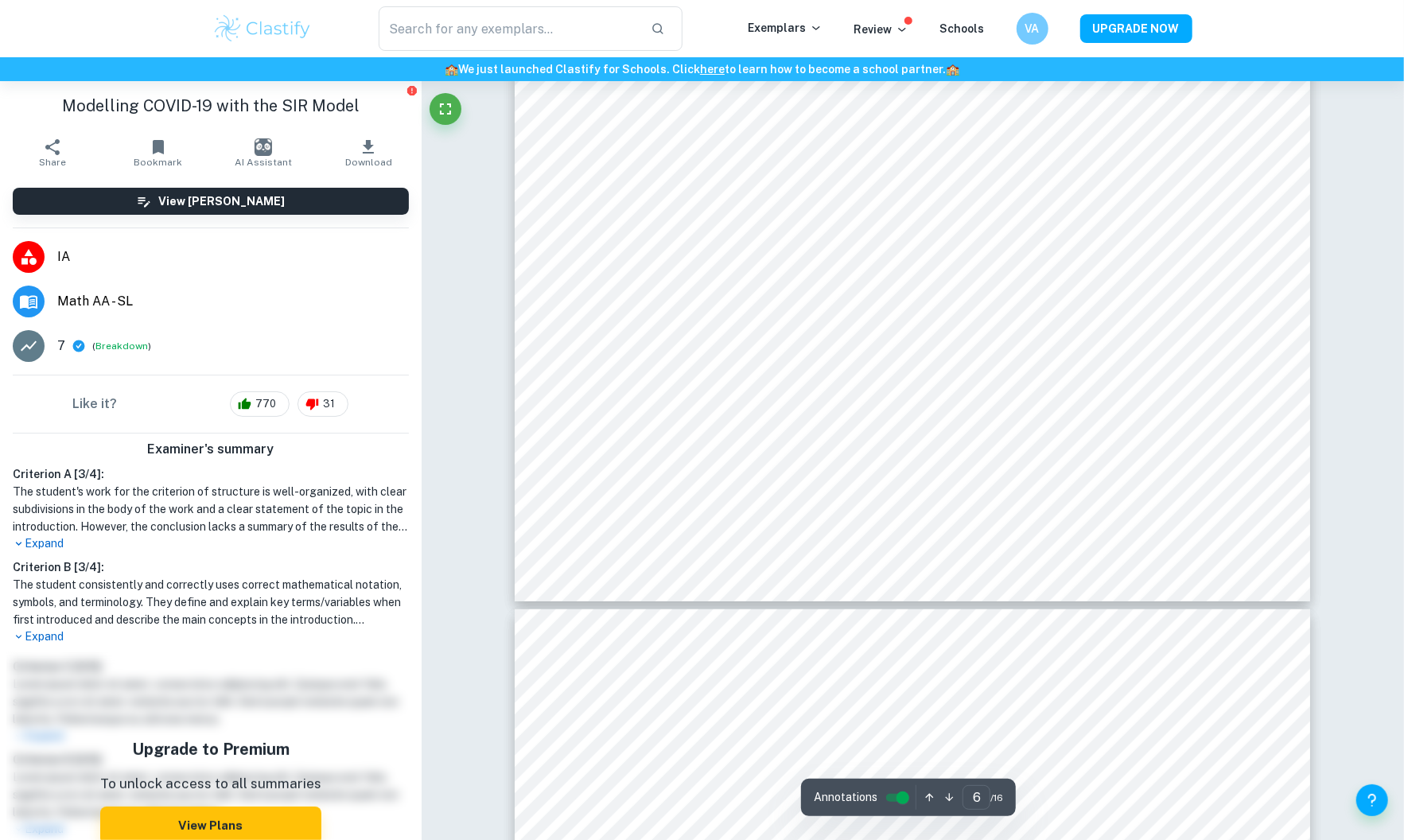
scroll to position [5586, 0]
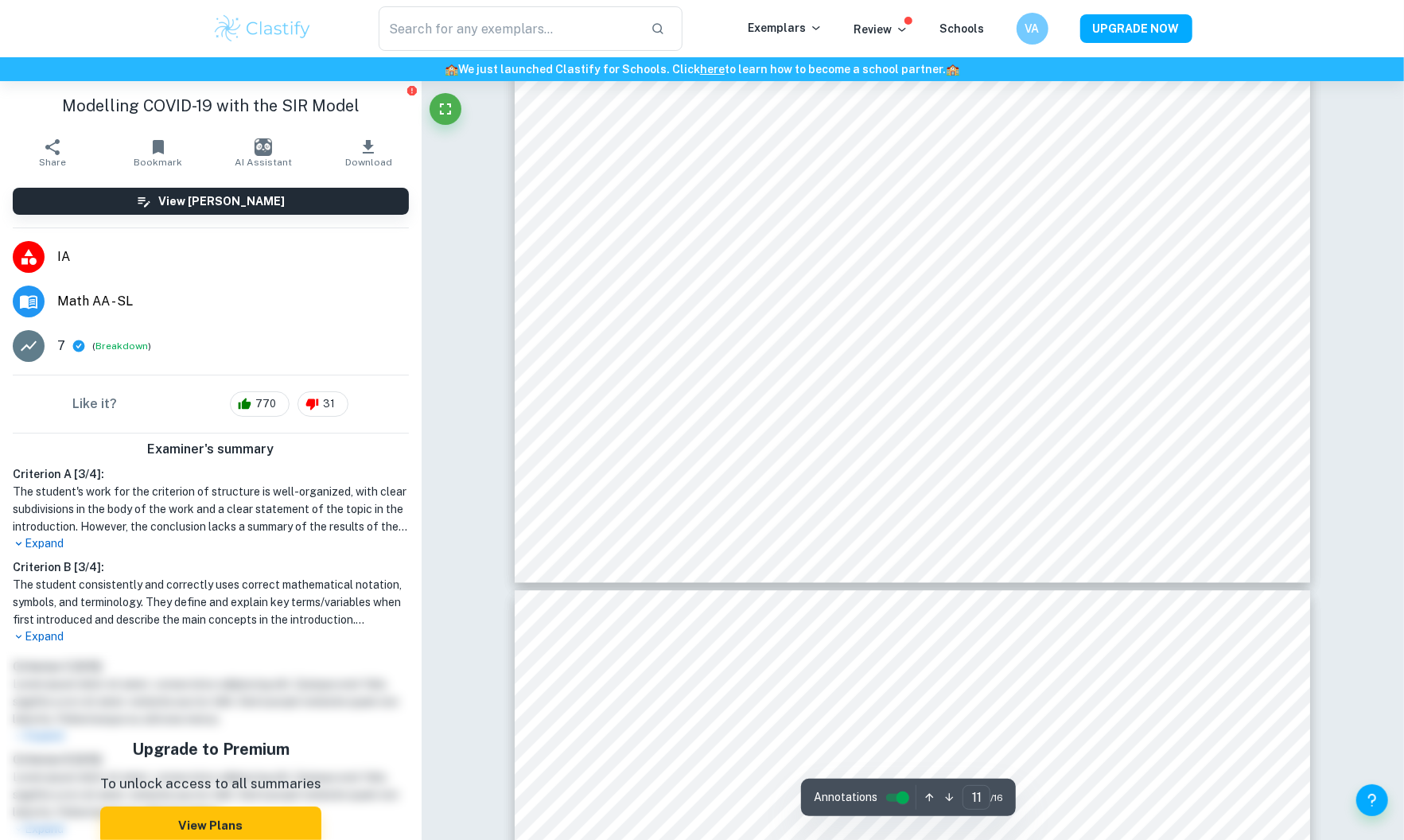
type input "12"
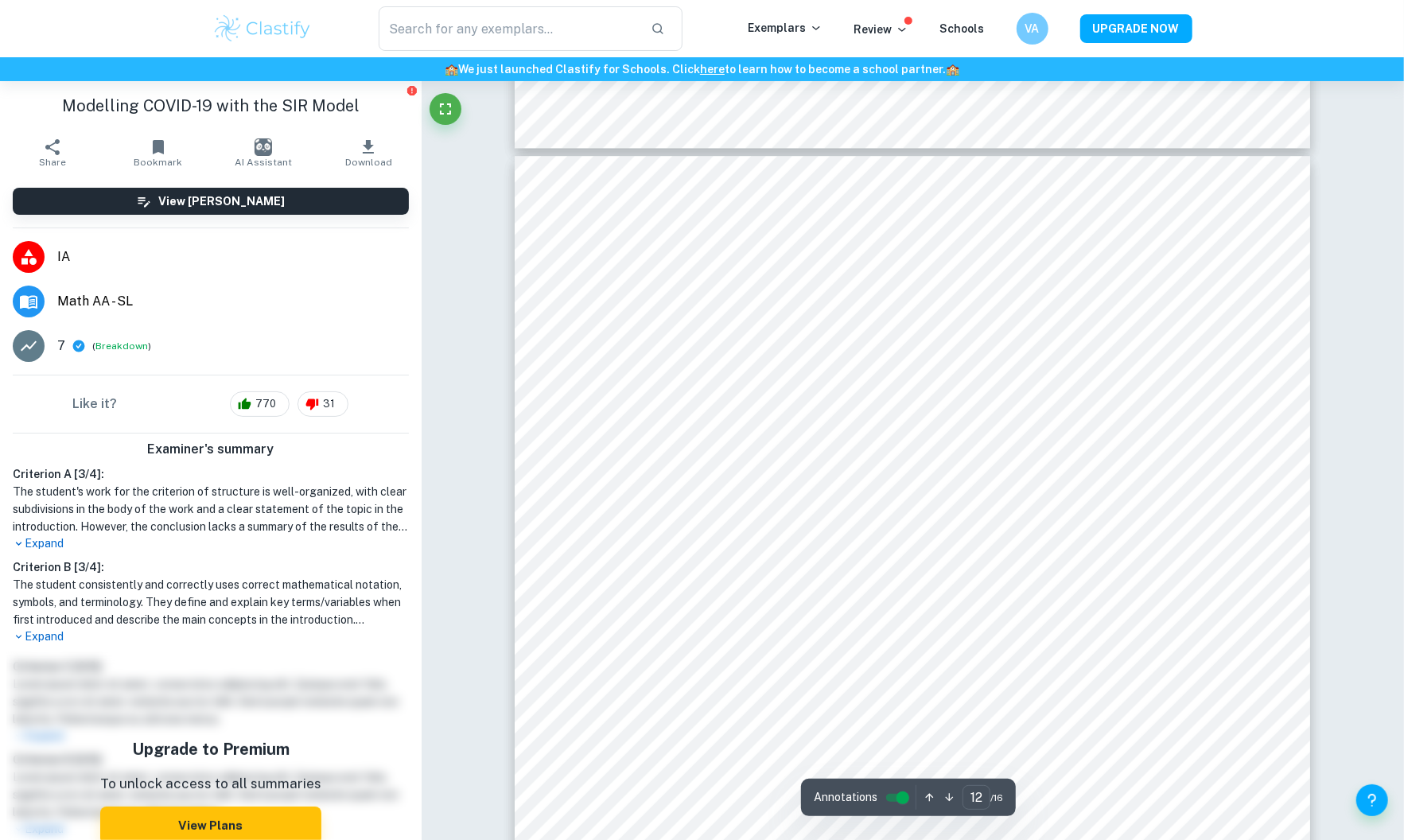
scroll to position [12060, 0]
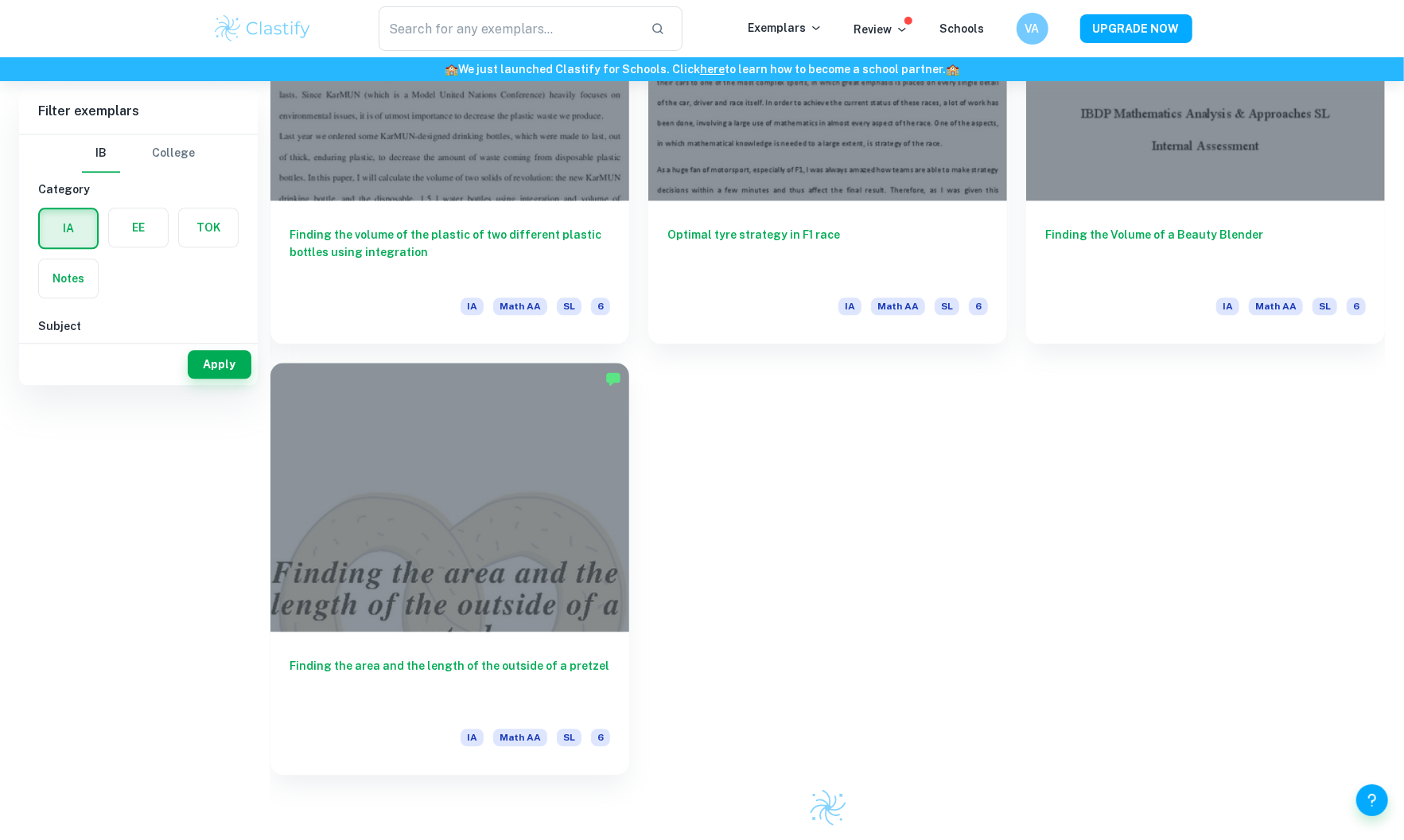
scroll to position [6649, 0]
